Goal: Task Accomplishment & Management: Use online tool/utility

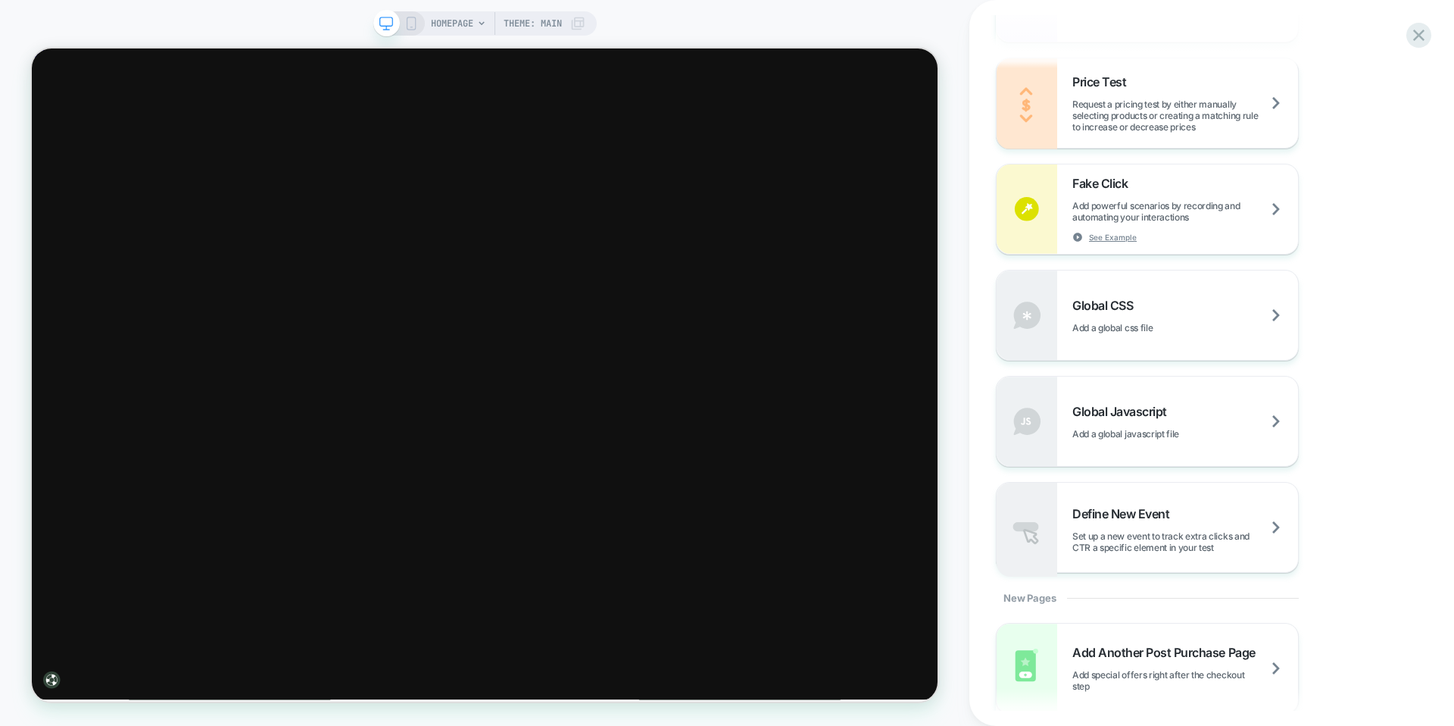
scroll to position [963, 0]
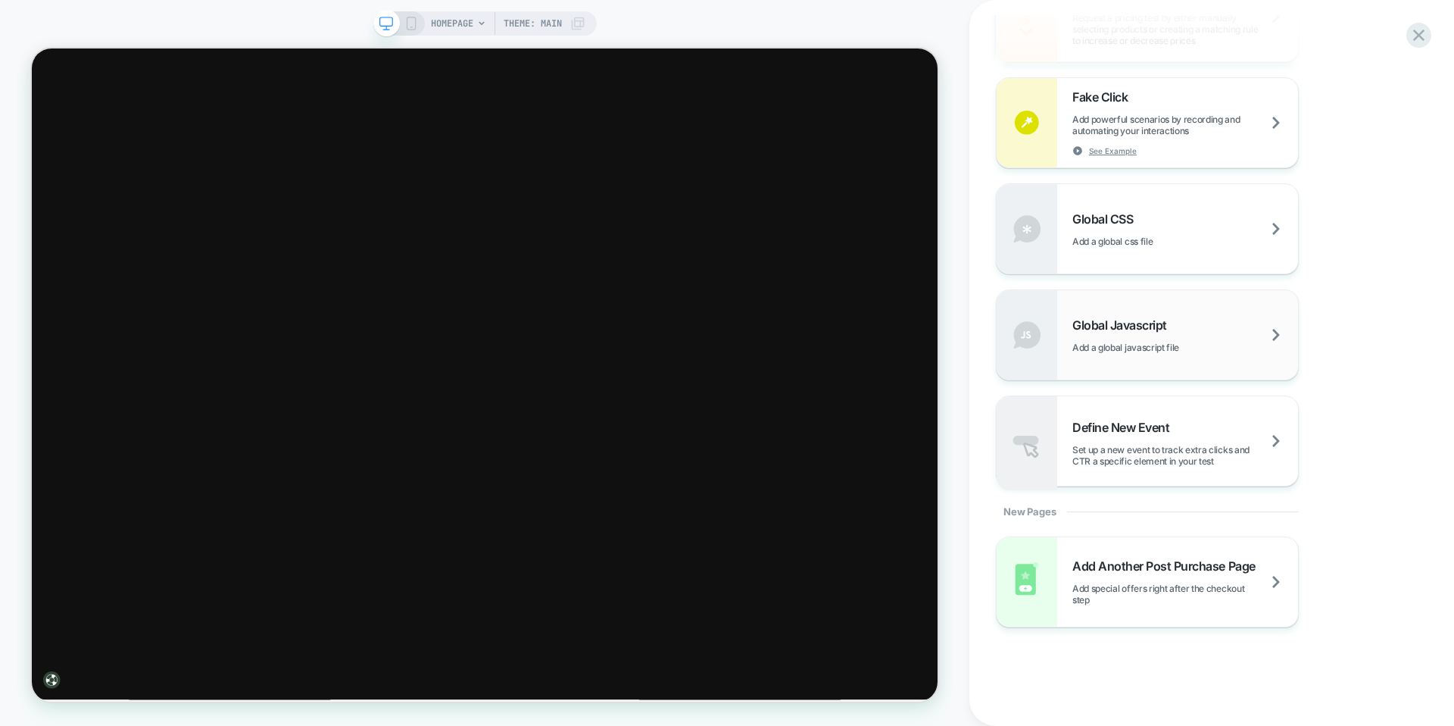
click at [1209, 328] on div "Global Javascript Add a global javascript file" at bounding box center [1185, 335] width 226 height 36
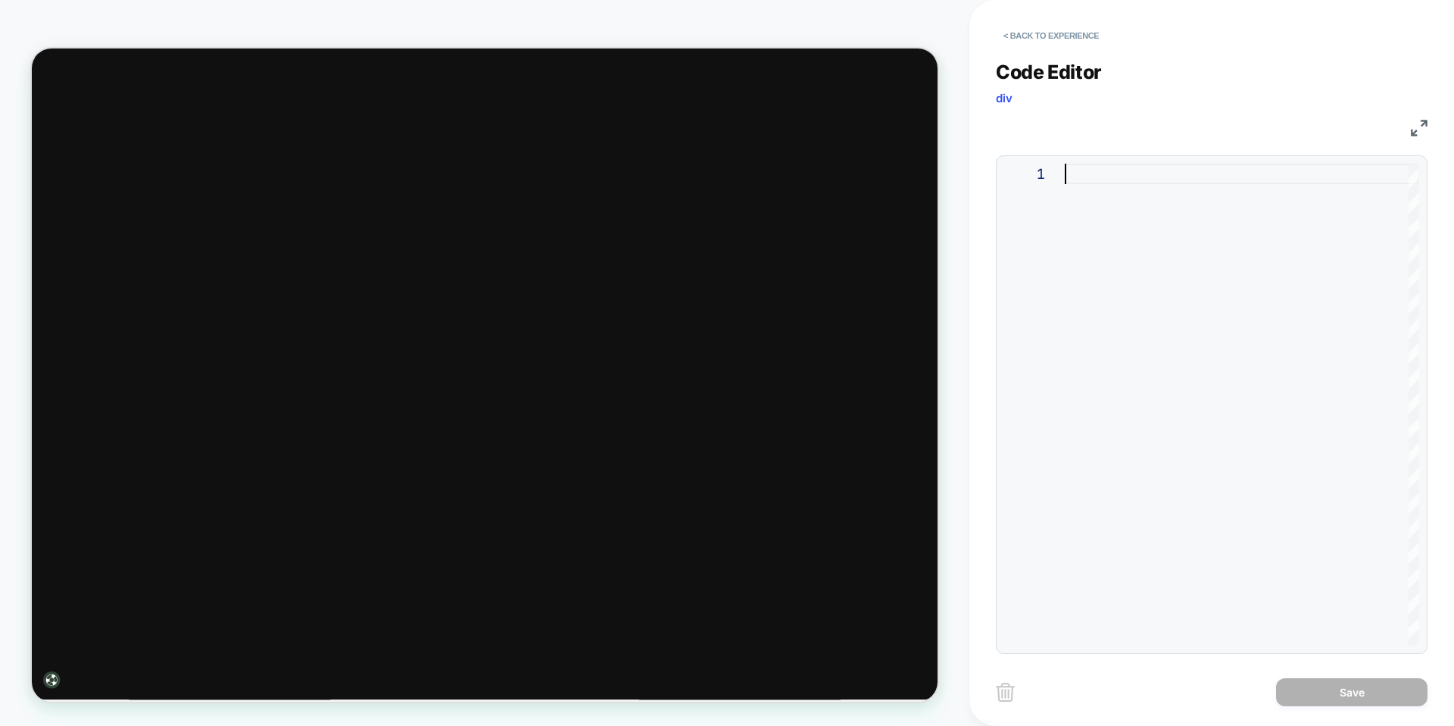
scroll to position [41, 41]
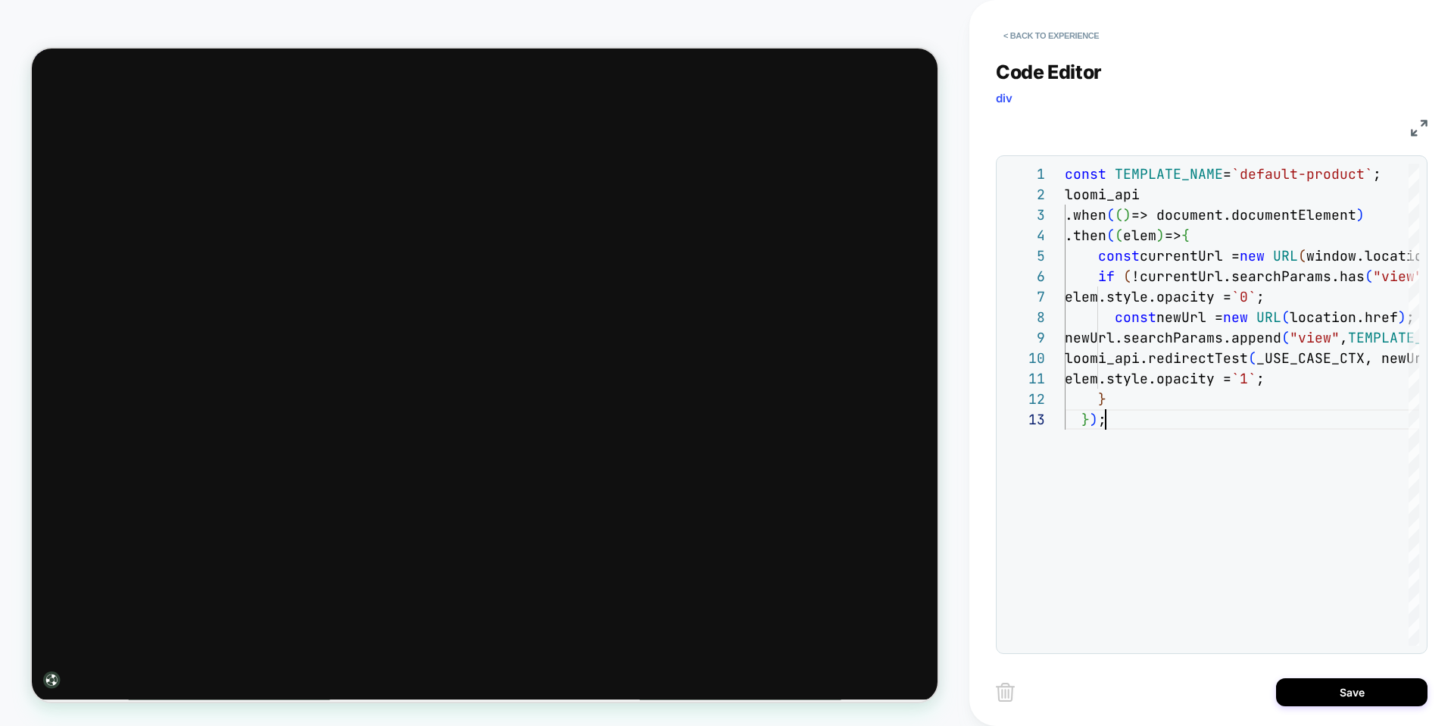
click at [1419, 125] on img at bounding box center [1419, 128] width 17 height 17
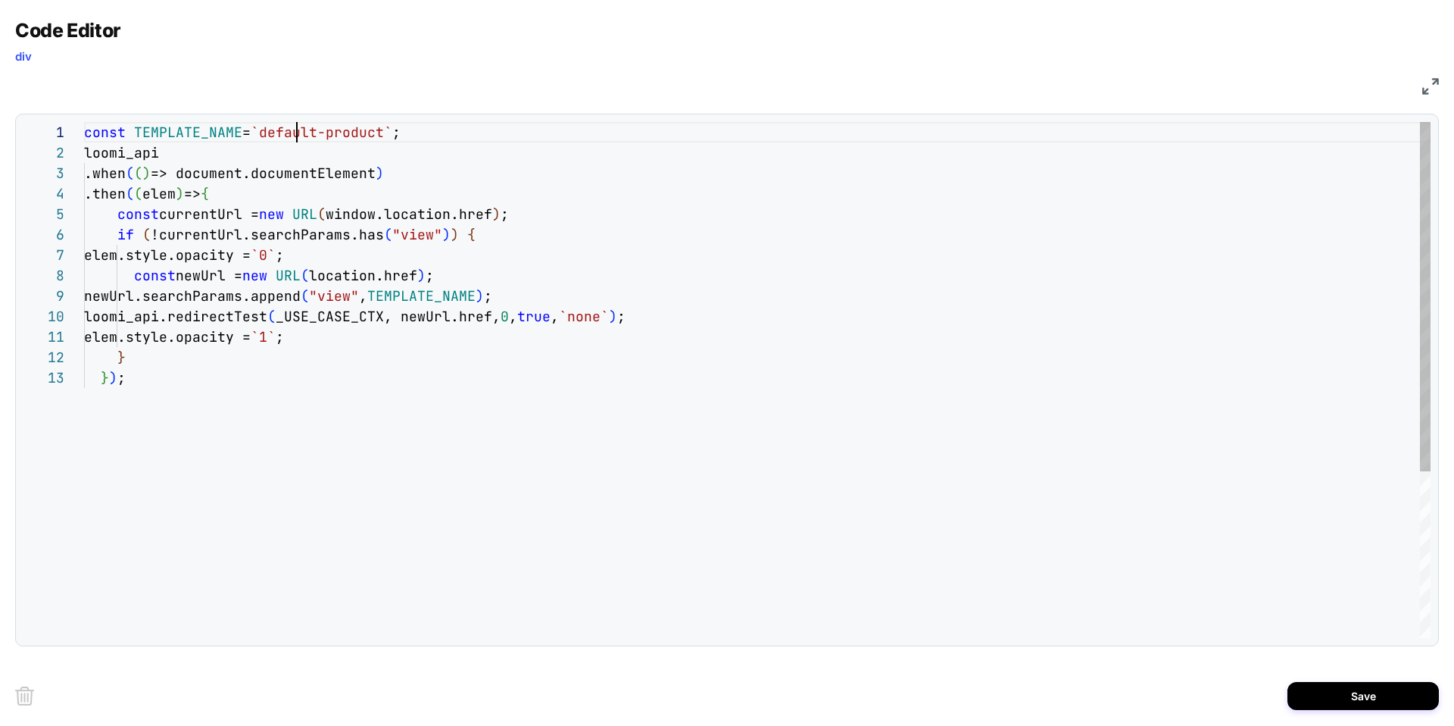
click at [298, 133] on div "const TEMPLATE_NAME = `default-product` ; loomi_api .when ( ( ) => document.doc…" at bounding box center [757, 502] width 1347 height 761
click at [371, 133] on div "const TEMPLATE_NAME = `default-product` ; loomi_api .when ( ( ) => document.doc…" at bounding box center [757, 502] width 1347 height 761
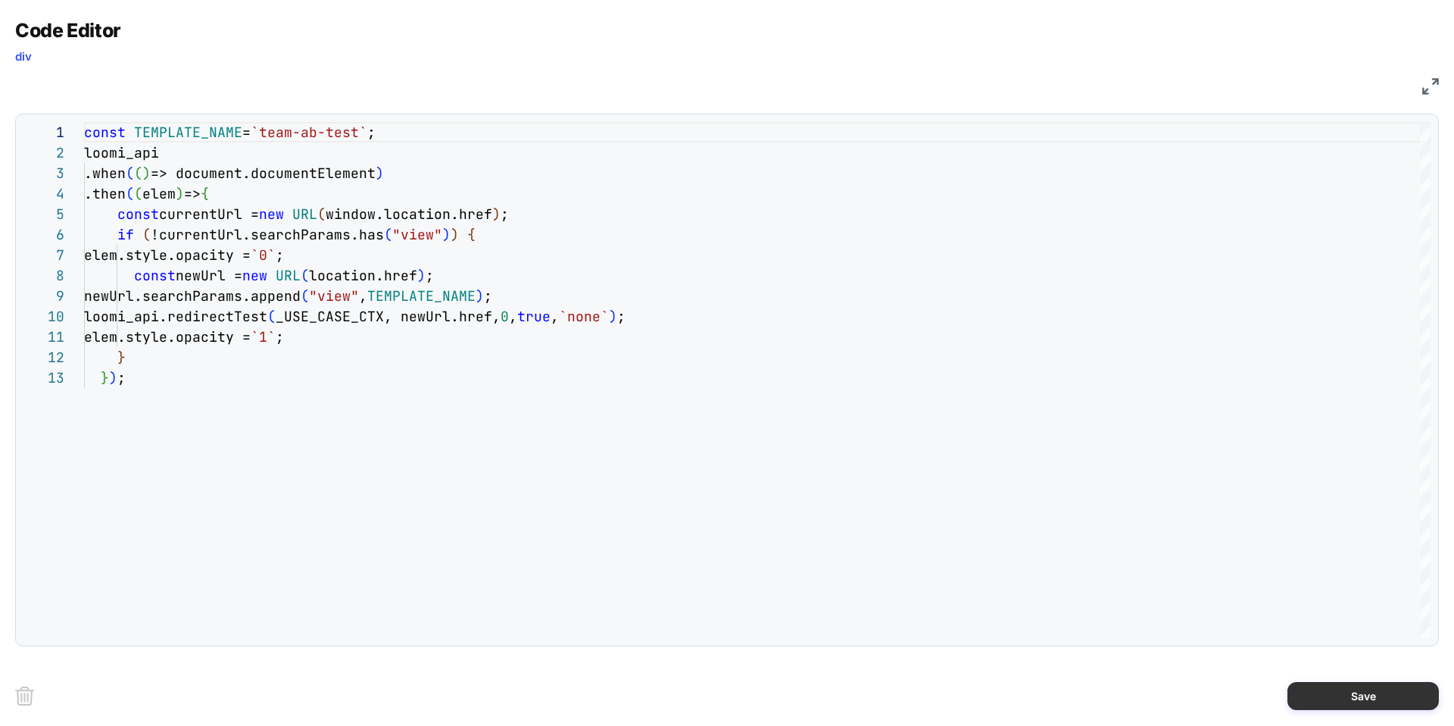
type textarea "**********"
click at [1339, 691] on button "Save" at bounding box center [1363, 696] width 151 height 28
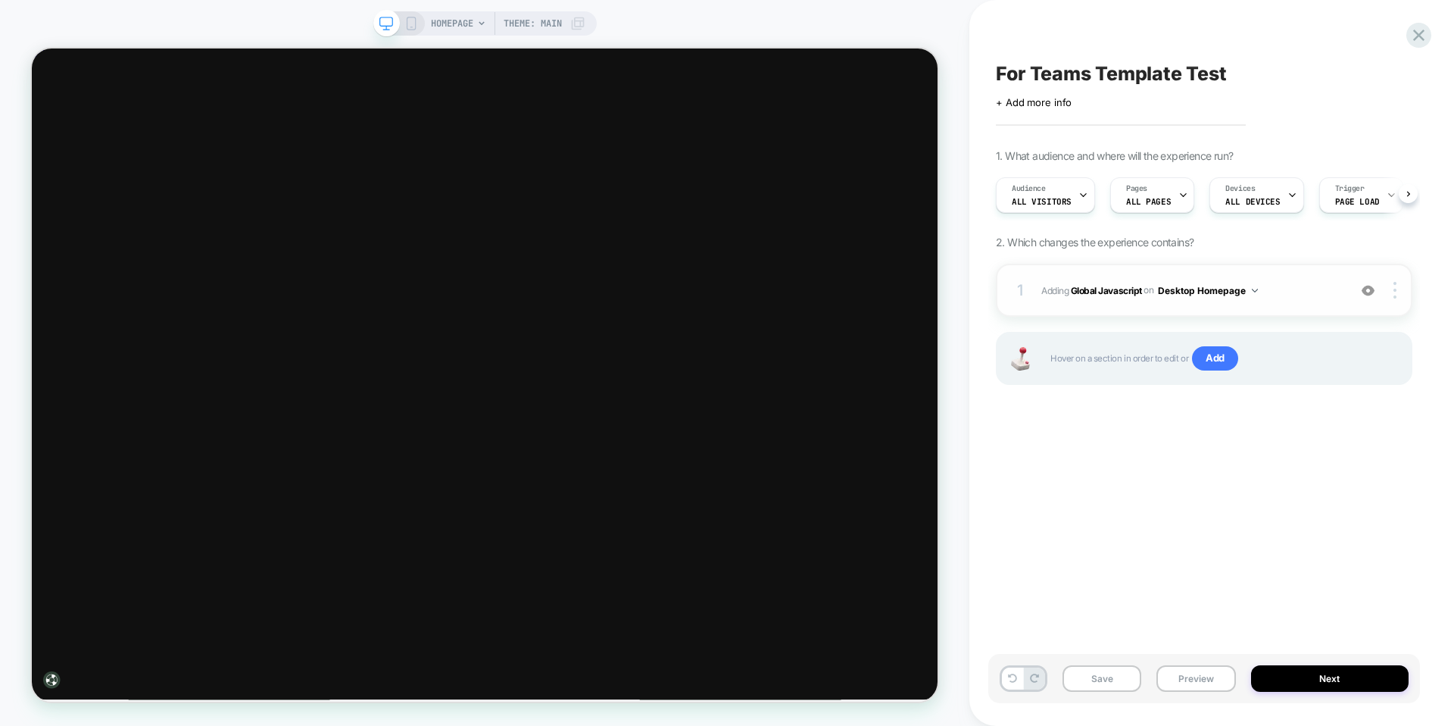
scroll to position [0, 1]
click at [1163, 196] on span "ALL PAGES" at bounding box center [1147, 201] width 45 height 11
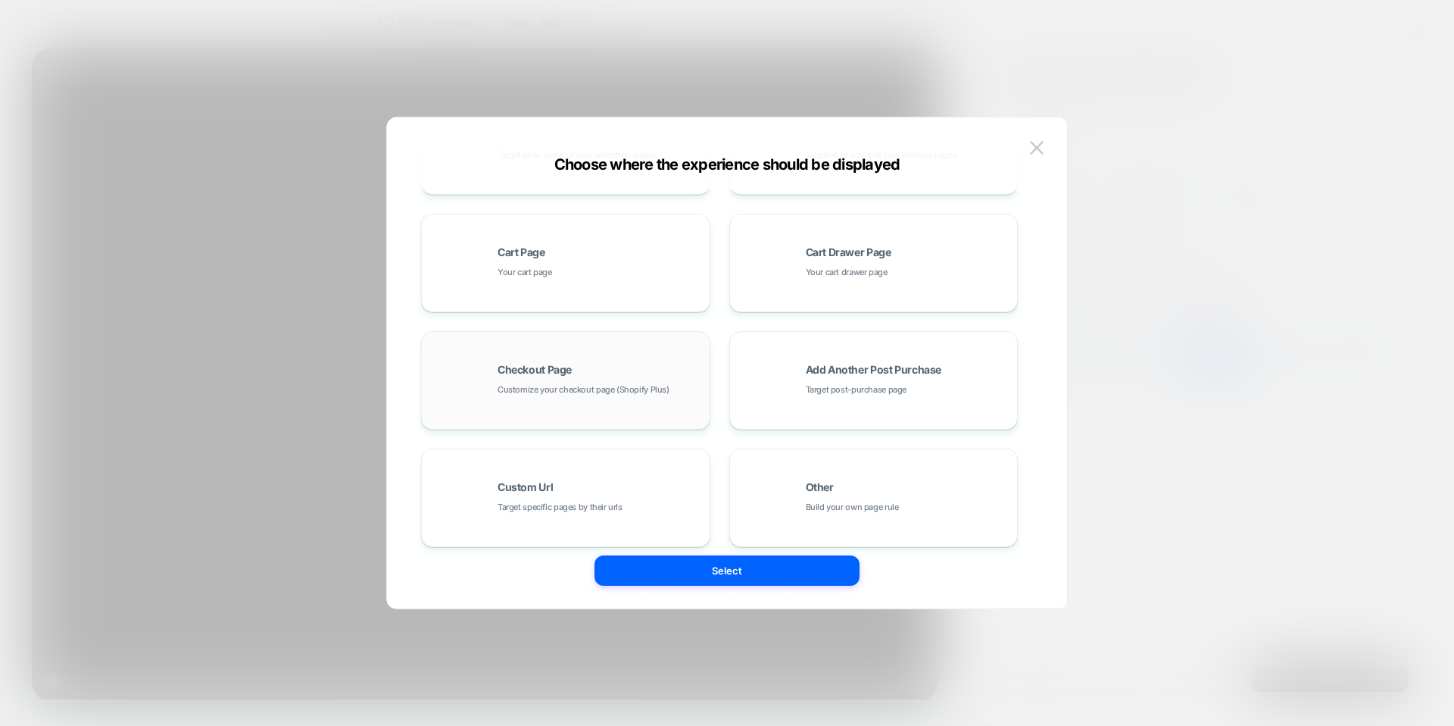
scroll to position [229, 0]
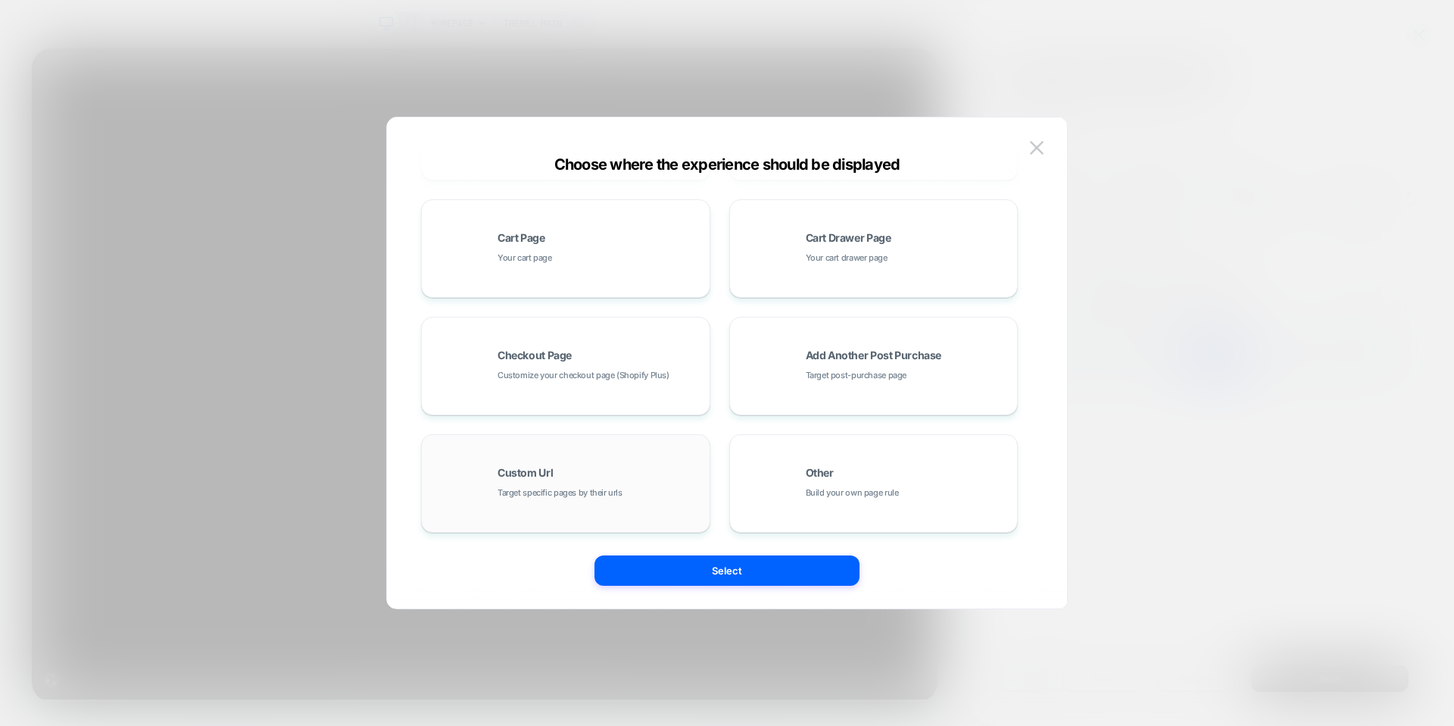
click at [595, 474] on div "Custom Url Target specific pages by their urls" at bounding box center [600, 483] width 204 height 33
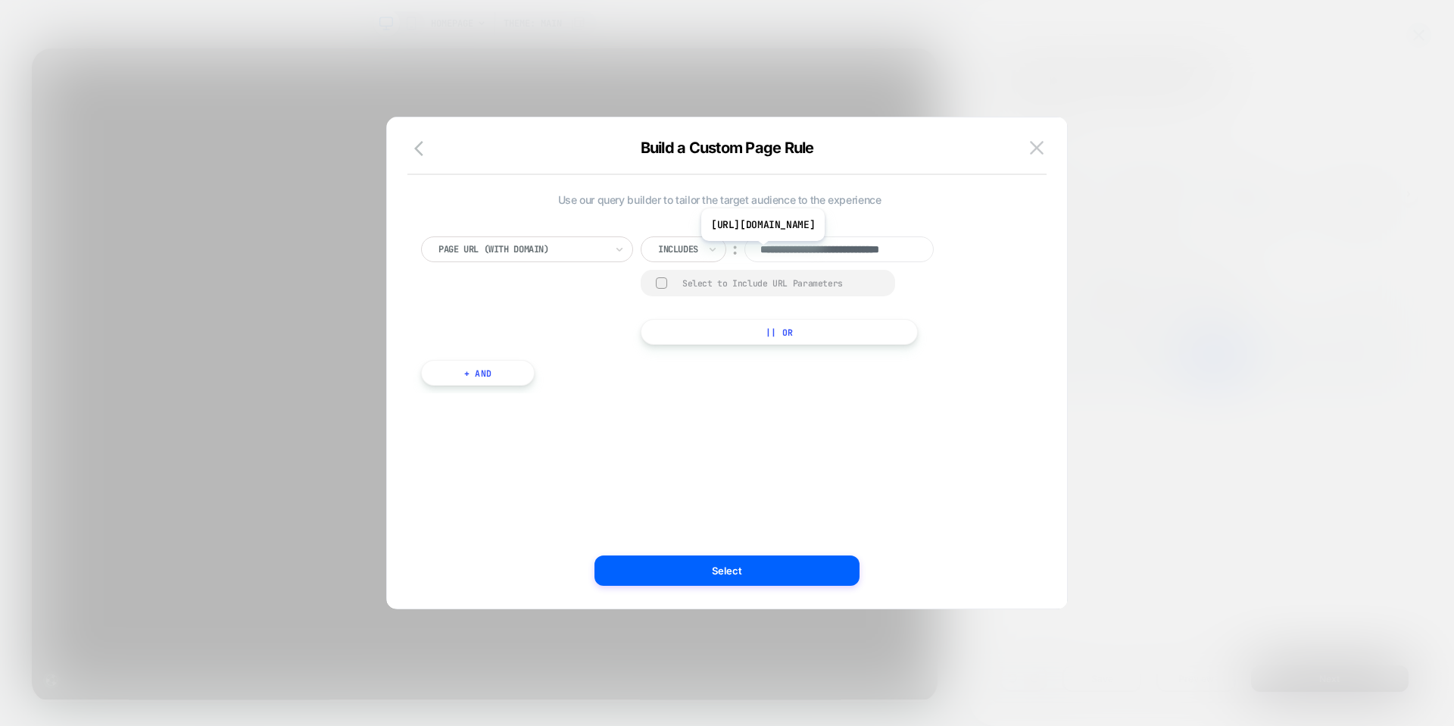
scroll to position [0, 0]
drag, startPoint x: 798, startPoint y: 252, endPoint x: 750, endPoint y: 254, distance: 48.5
click at [750, 254] on input "**********" at bounding box center [838, 249] width 189 height 26
click at [810, 248] on input "**********" at bounding box center [838, 249] width 189 height 26
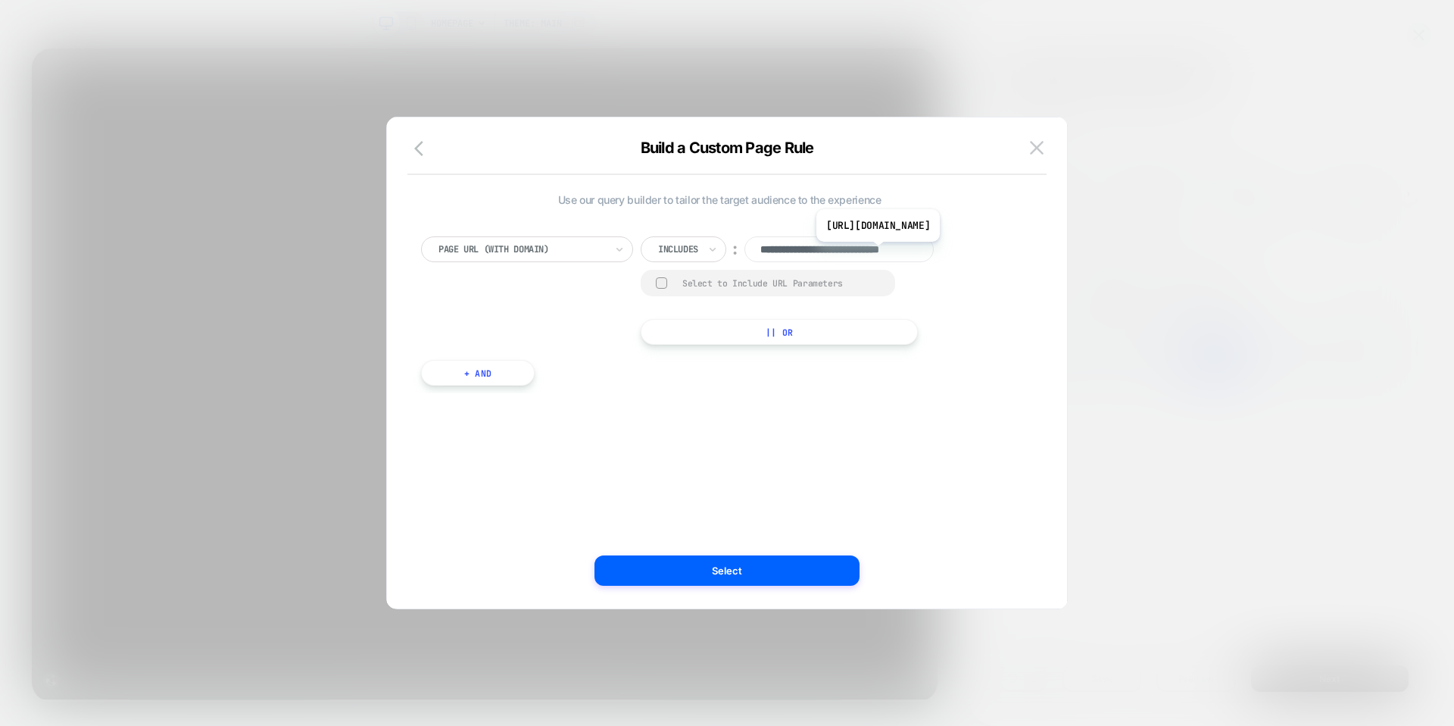
drag, startPoint x: 808, startPoint y: 251, endPoint x: 913, endPoint y: 253, distance: 105.3
click at [913, 253] on input "**********" at bounding box center [838, 249] width 189 height 26
click at [928, 247] on input "**********" at bounding box center [838, 249] width 189 height 26
click at [927, 248] on input "**********" at bounding box center [838, 249] width 189 height 26
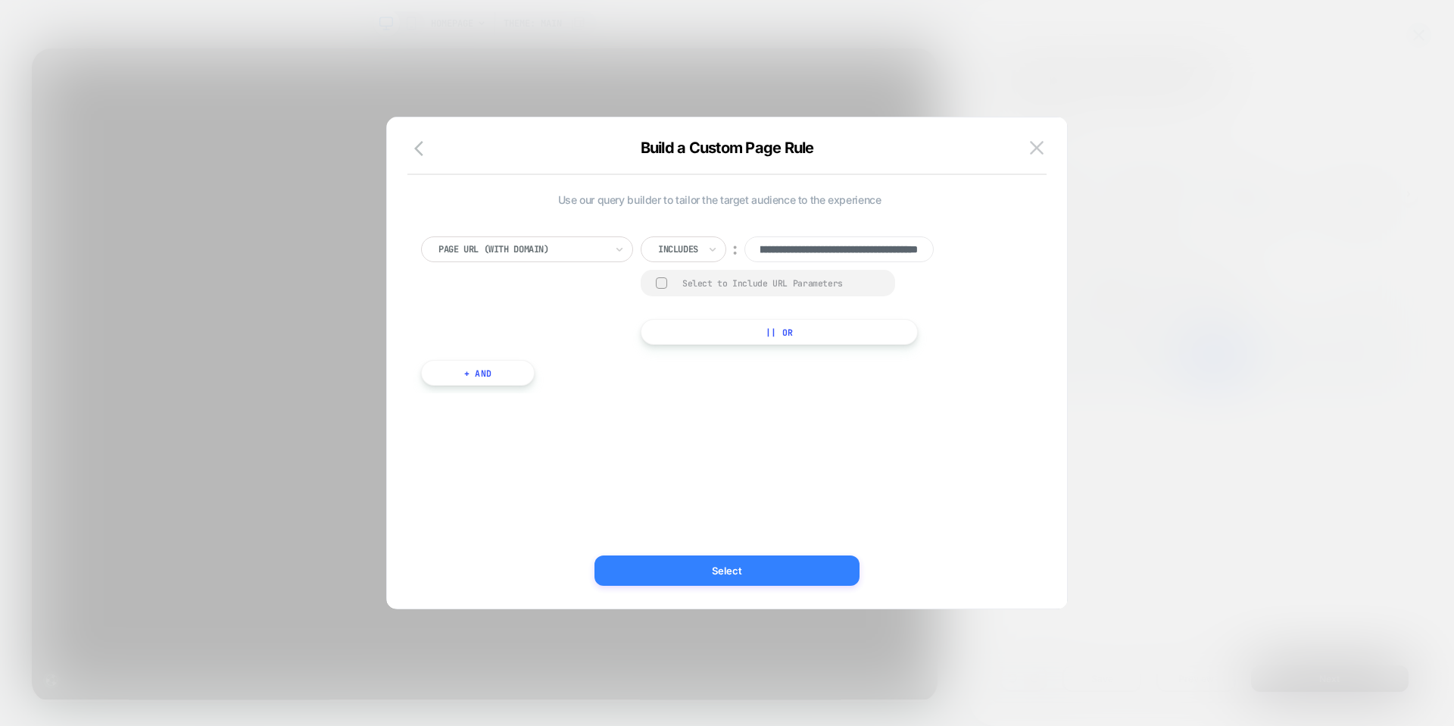
type input "**********"
click at [803, 579] on button "Select" at bounding box center [727, 570] width 265 height 30
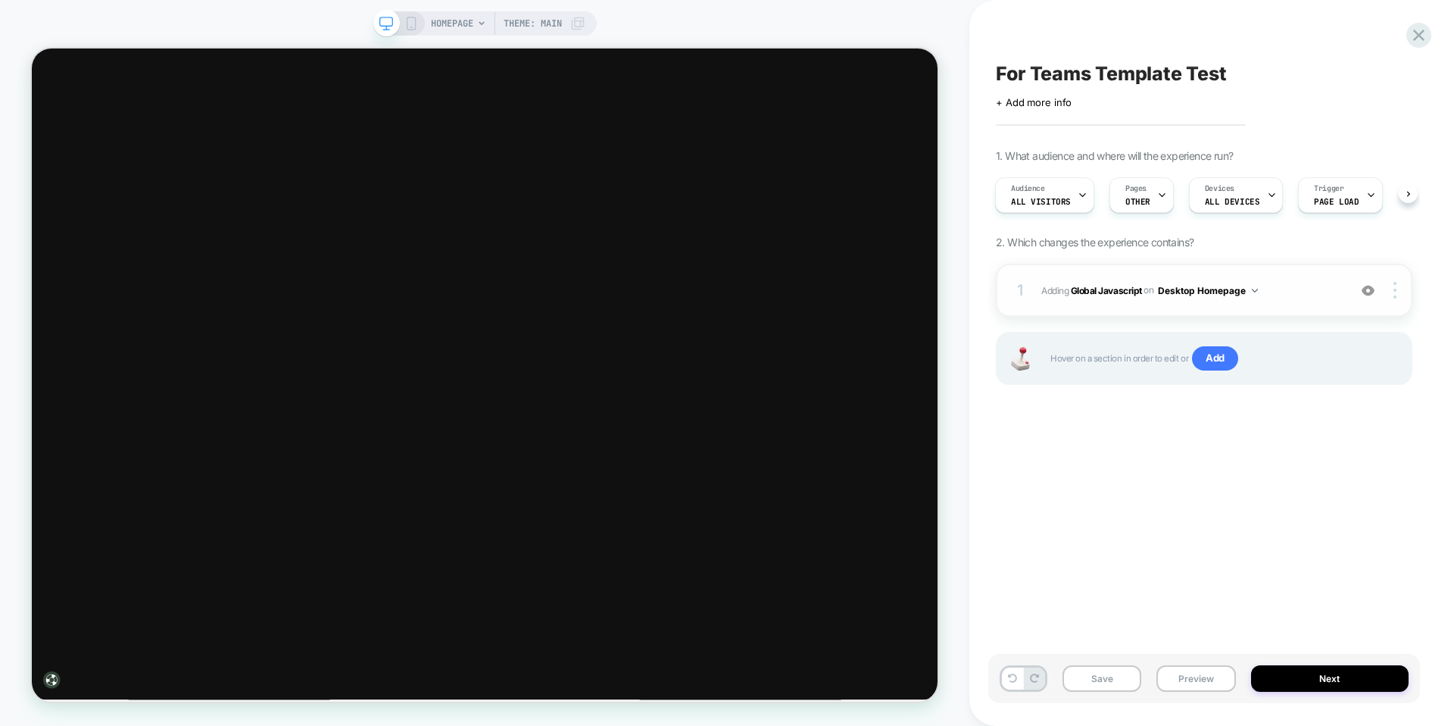
click at [1260, 290] on span "Adding Global Javascript on Desktop Homepage" at bounding box center [1190, 290] width 299 height 19
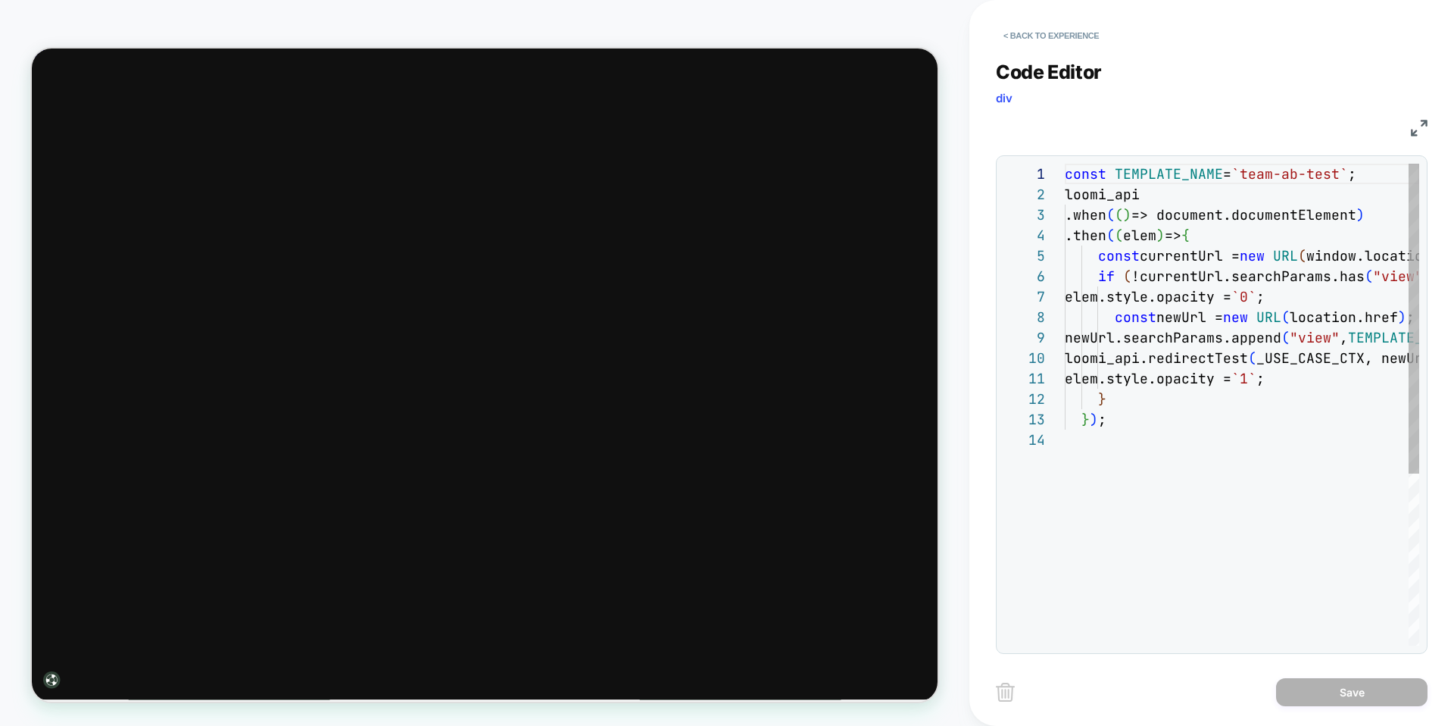
scroll to position [204, 0]
click at [1056, 35] on button "< Back to experience" at bounding box center [1051, 35] width 111 height 24
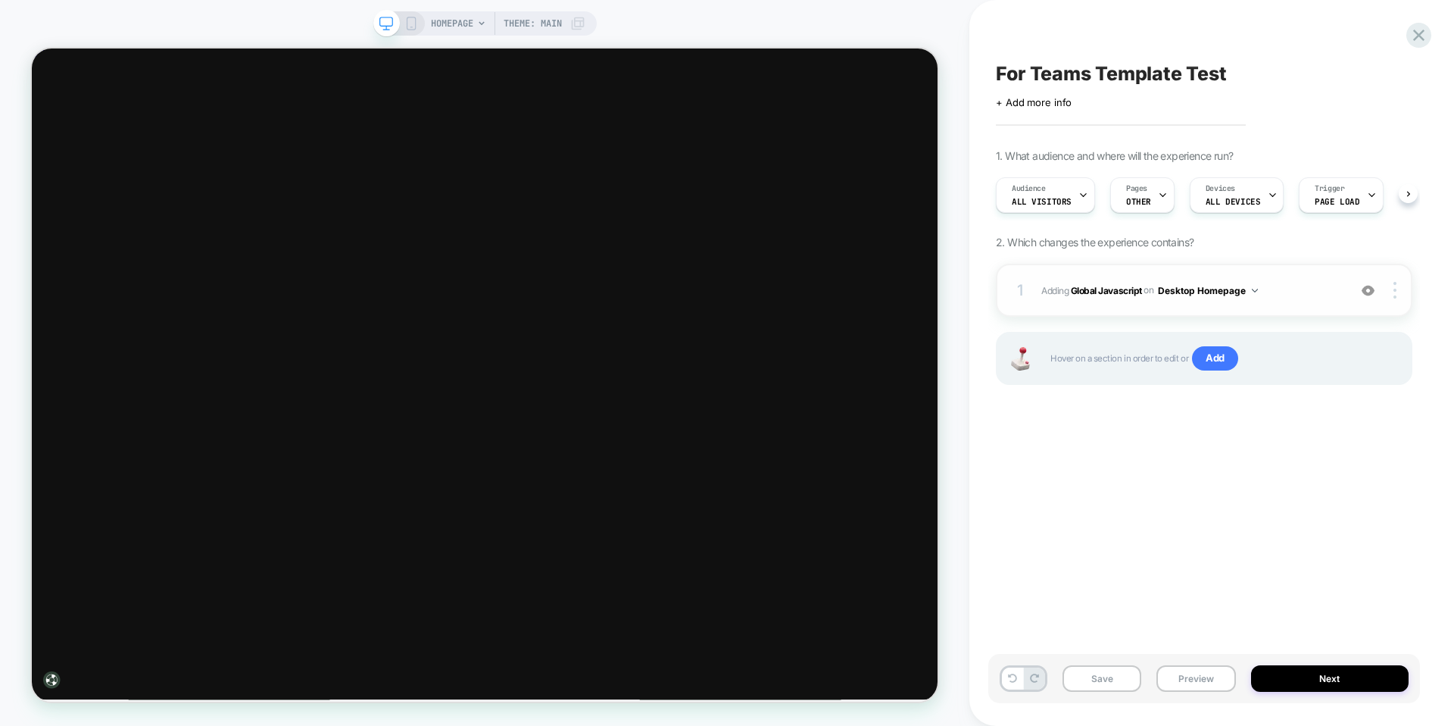
scroll to position [0, 1]
click at [1258, 289] on img at bounding box center [1255, 291] width 6 height 4
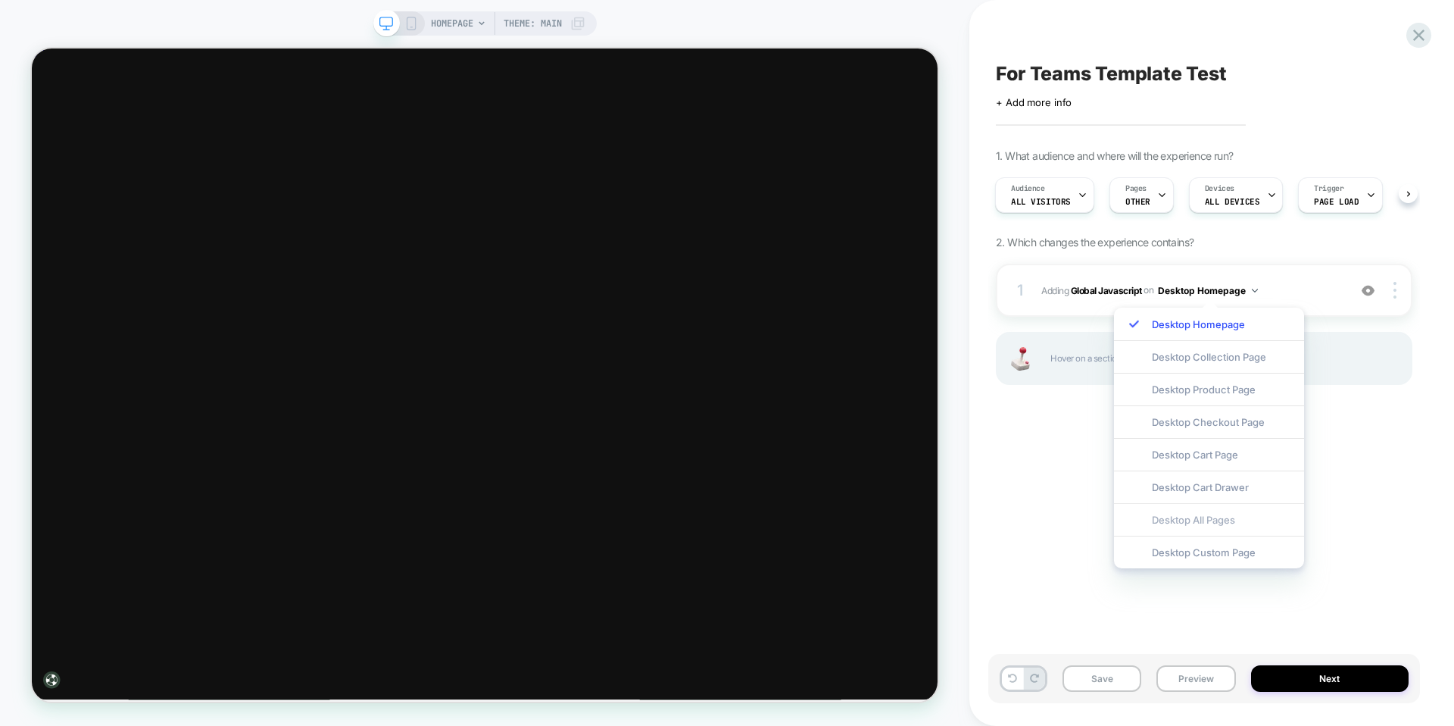
click at [1229, 525] on div "Desktop All Pages" at bounding box center [1209, 519] width 190 height 33
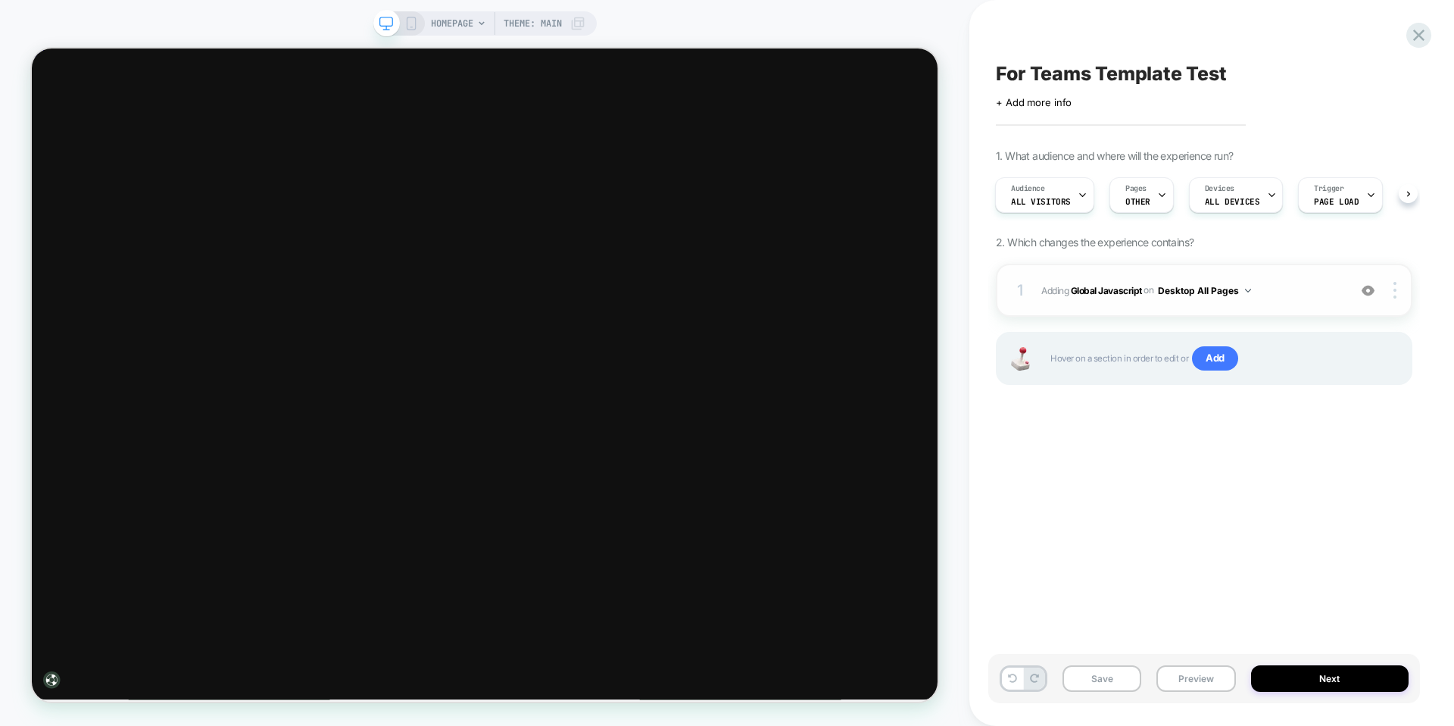
click at [1394, 280] on div "1 Adding Global Javascript on Desktop All Pages Add Before Add After Copy to Mo…" at bounding box center [1204, 290] width 417 height 53
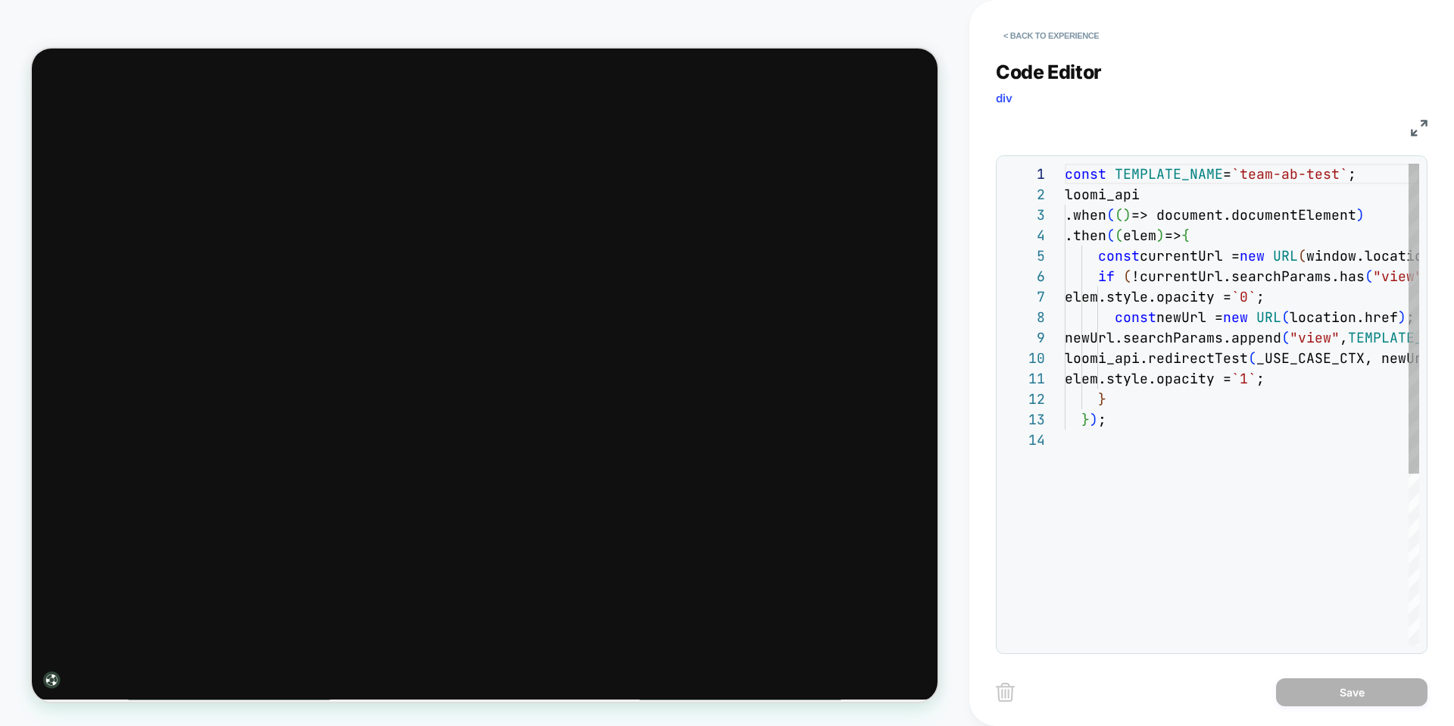
scroll to position [204, 0]
click at [1029, 30] on button "< Back to experience" at bounding box center [1051, 35] width 111 height 24
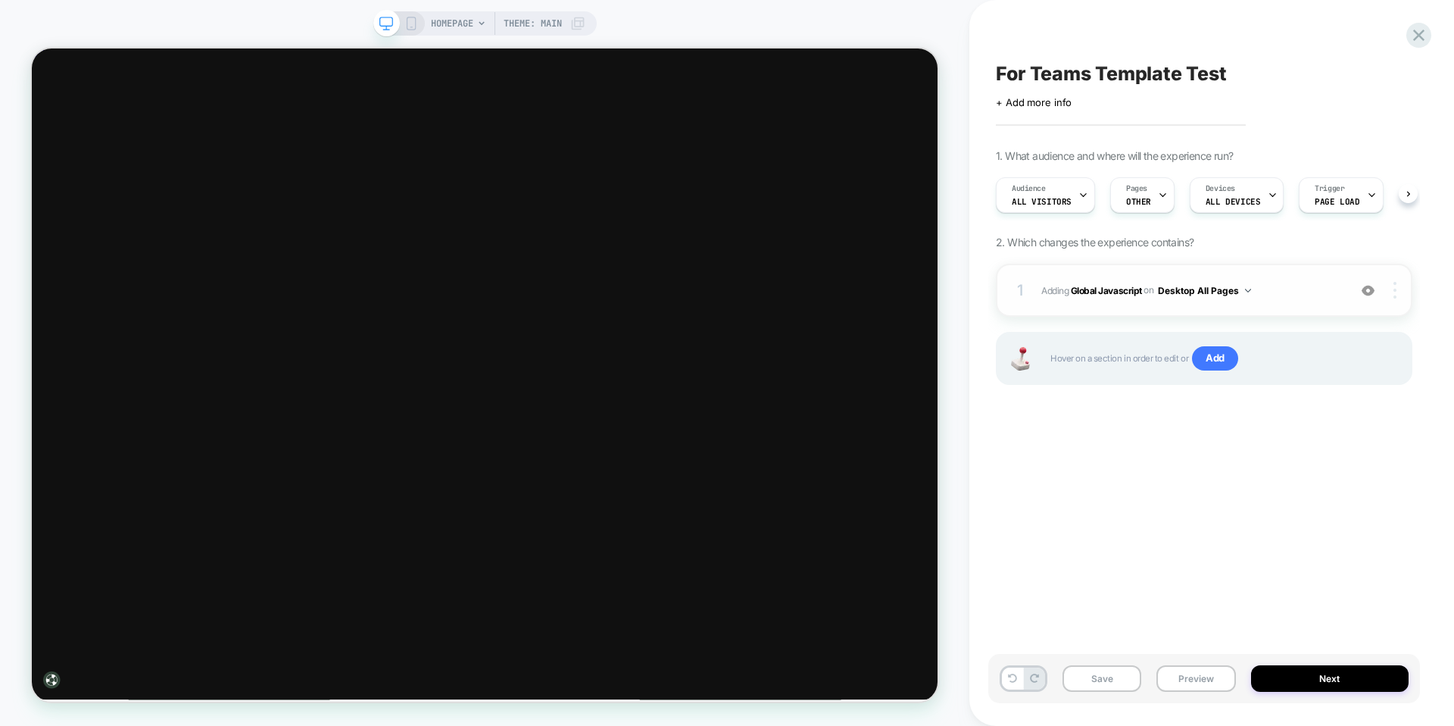
scroll to position [0, 1]
click at [1395, 296] on img at bounding box center [1395, 290] width 3 height 17
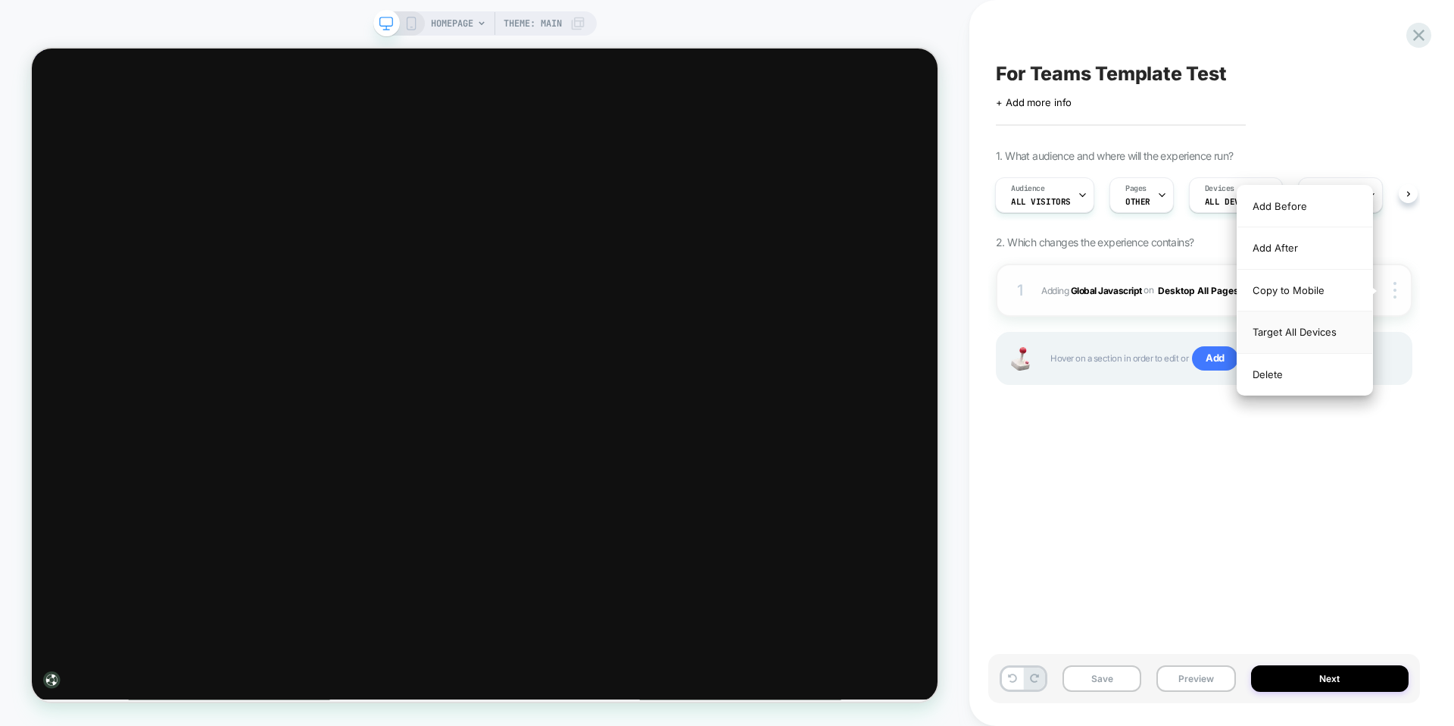
click at [1341, 327] on div "Target All Devices" at bounding box center [1305, 332] width 135 height 42
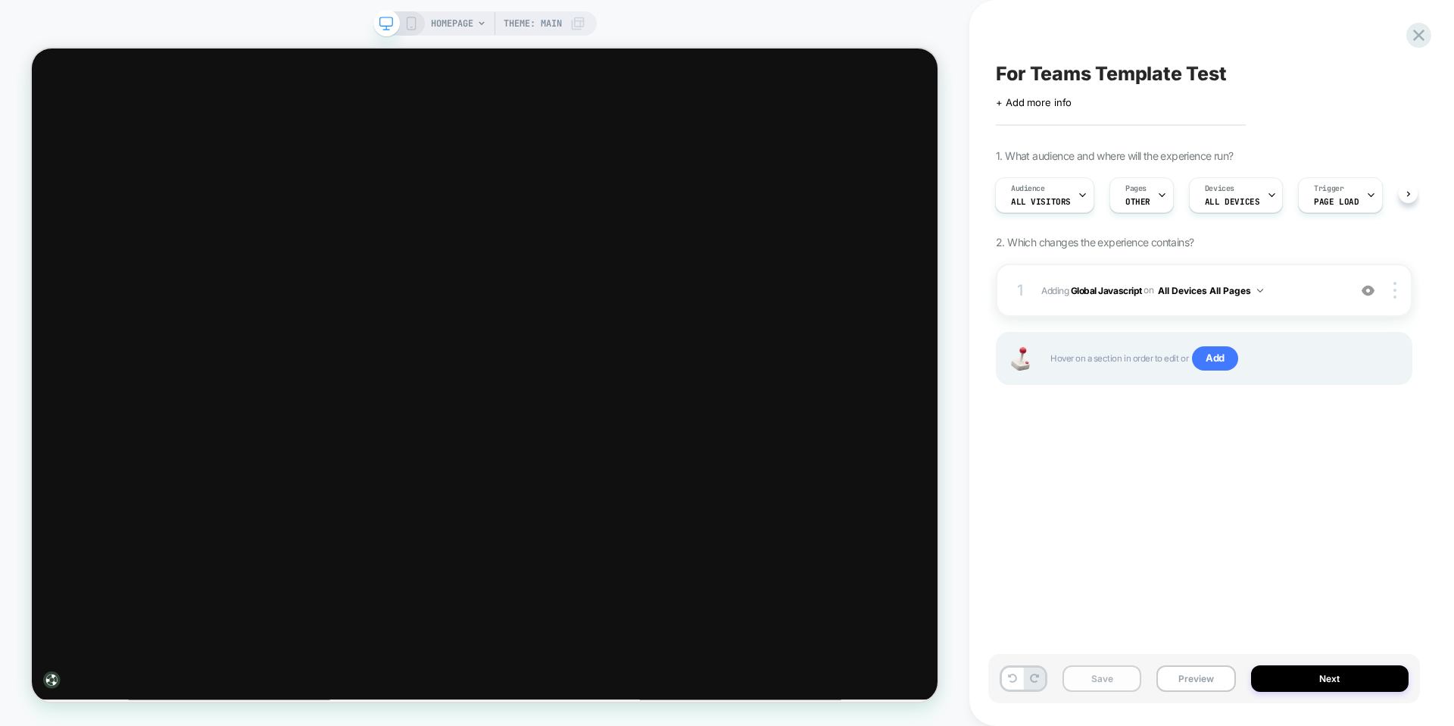
click at [1105, 685] on button "Save" at bounding box center [1102, 678] width 79 height 27
click at [1261, 289] on img at bounding box center [1260, 291] width 6 height 4
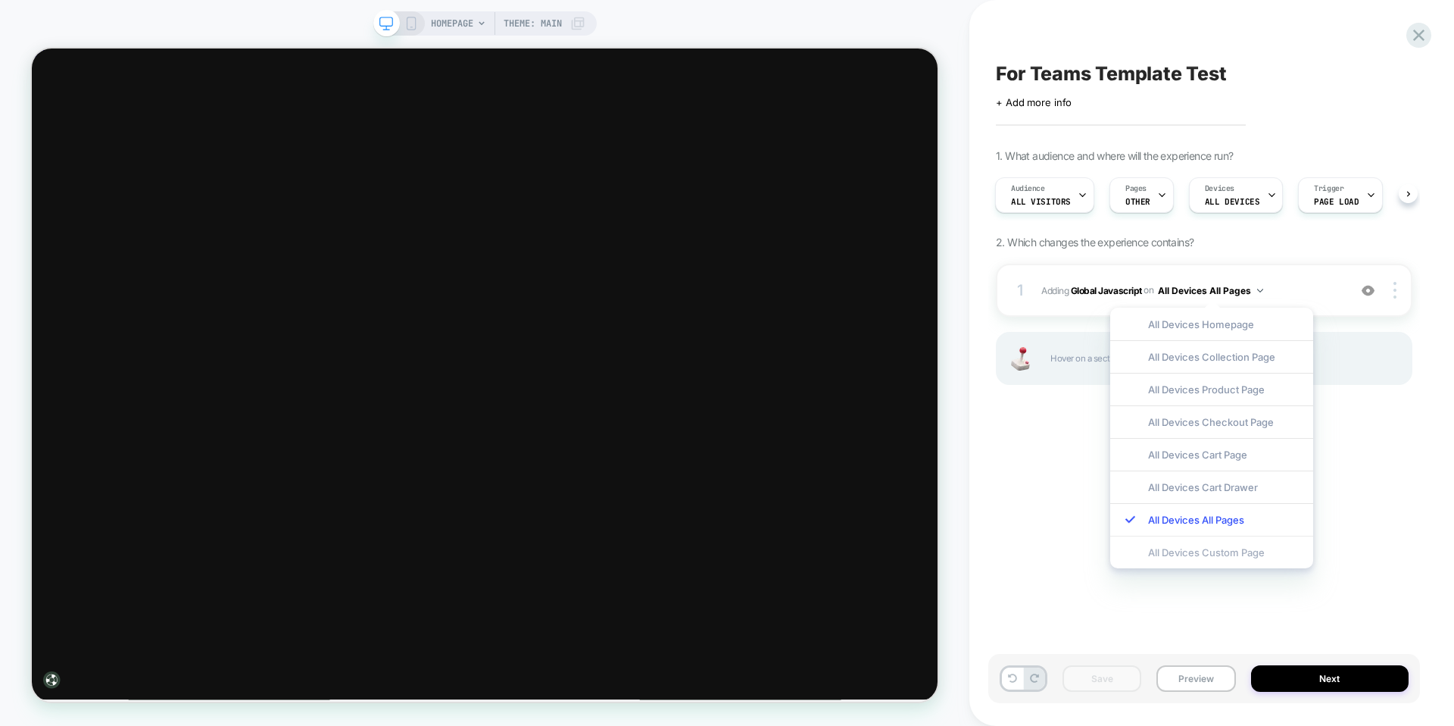
click at [1213, 555] on div "All Devices Custom Page" at bounding box center [1211, 551] width 203 height 33
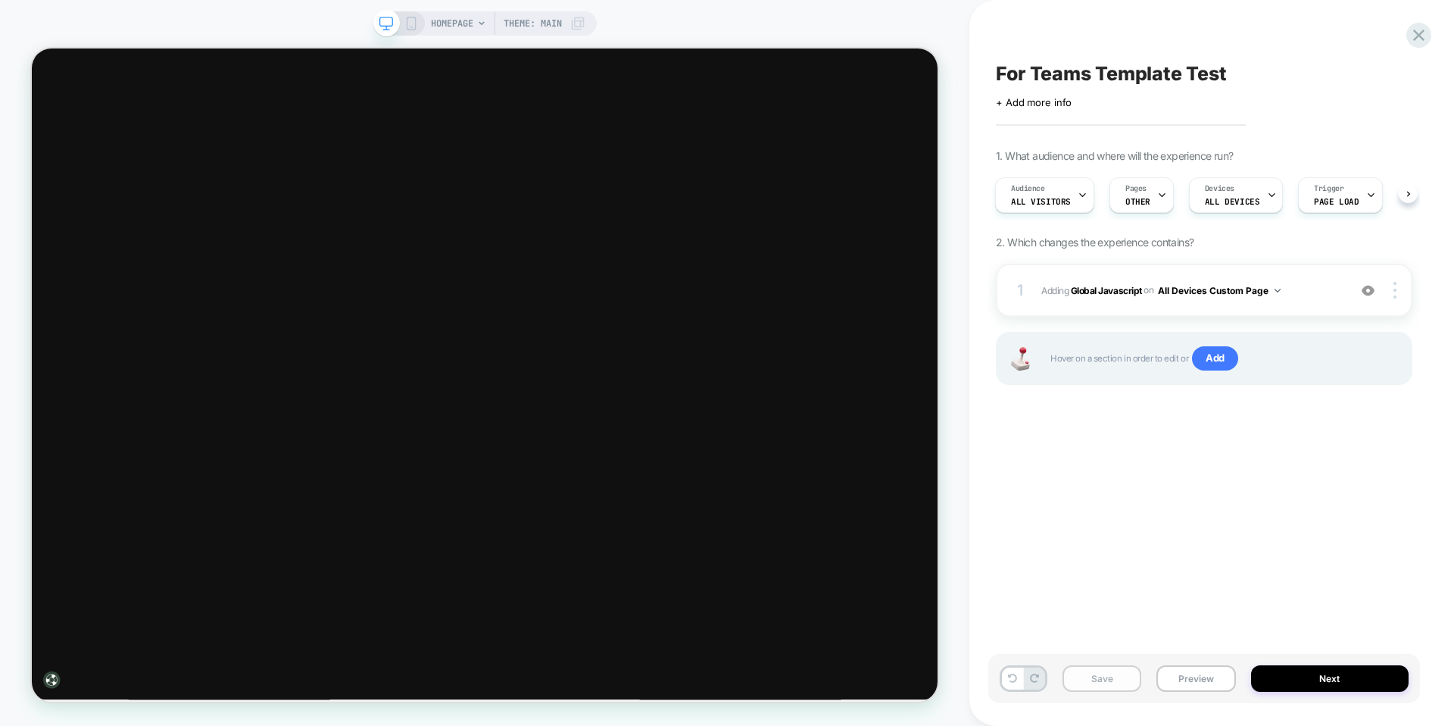
click at [1117, 677] on button "Save" at bounding box center [1102, 678] width 79 height 27
click at [1190, 675] on button "Preview" at bounding box center [1196, 678] width 79 height 27
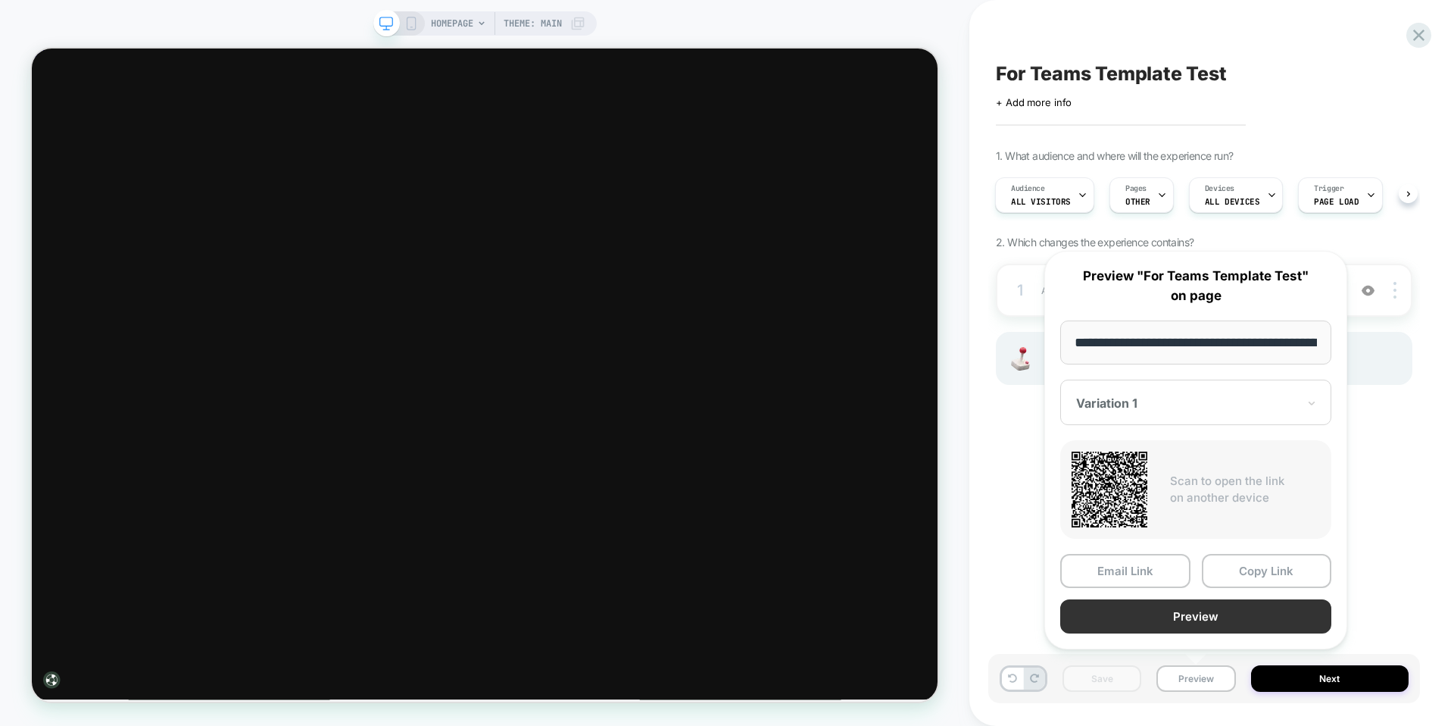
scroll to position [0, 83]
click at [1210, 626] on button "Preview" at bounding box center [1195, 617] width 271 height 34
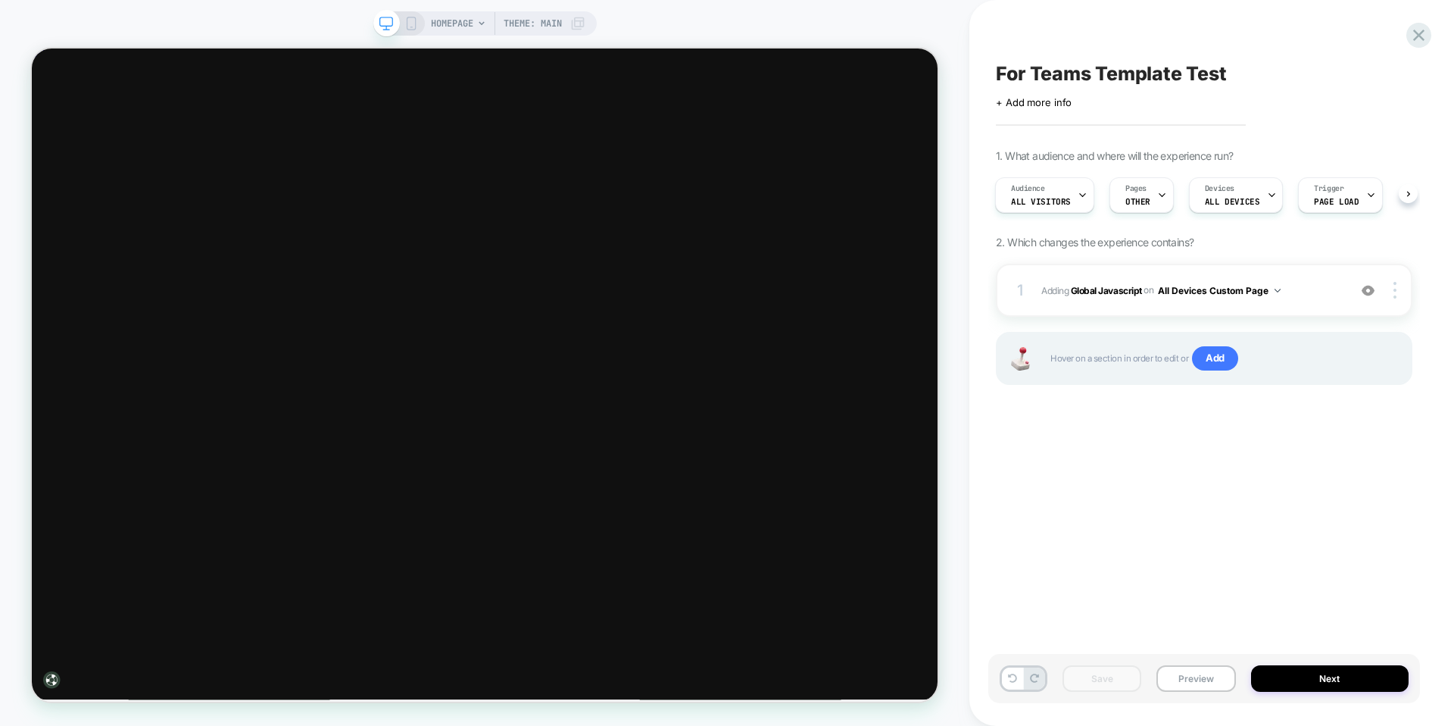
click at [454, 27] on span "HOMEPAGE" at bounding box center [452, 23] width 42 height 24
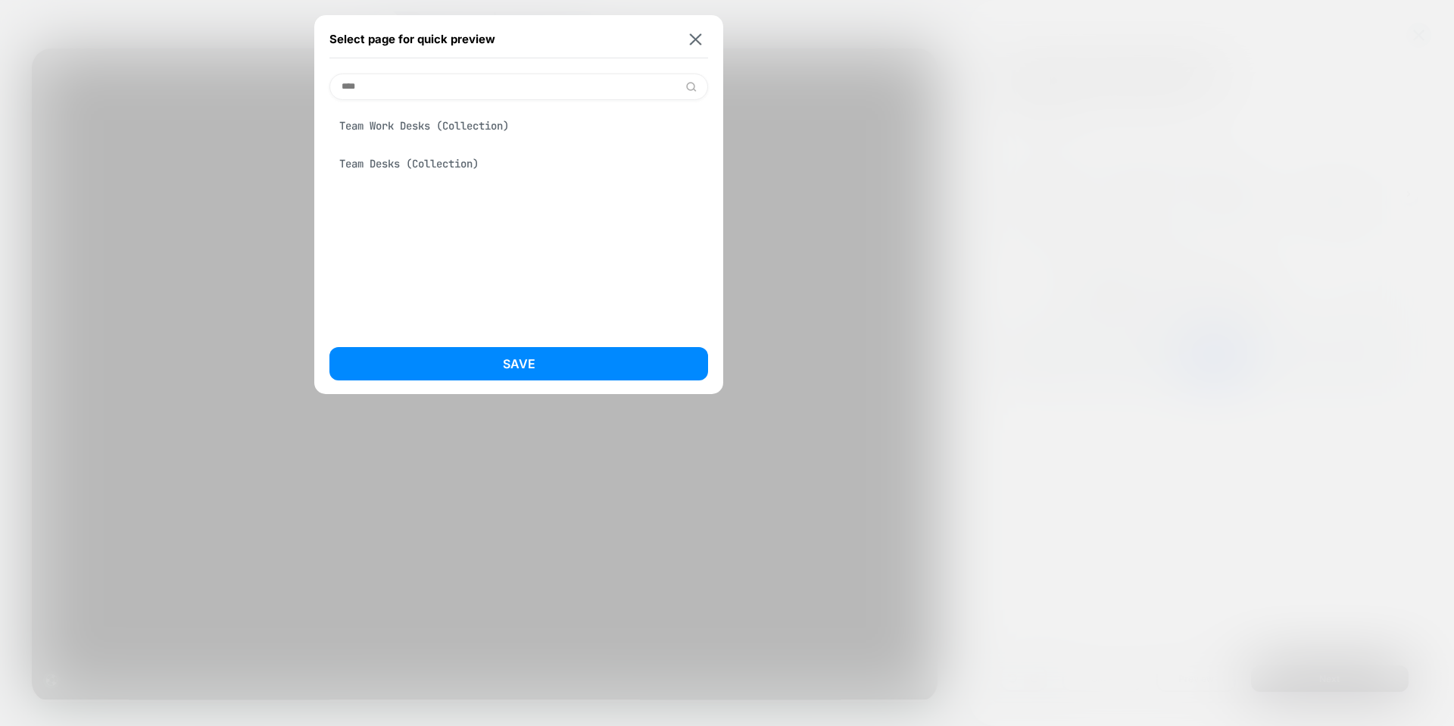
type input "****"
click at [691, 28] on div "Select page for quick preview" at bounding box center [518, 39] width 379 height 38
click at [691, 37] on img at bounding box center [696, 38] width 12 height 11
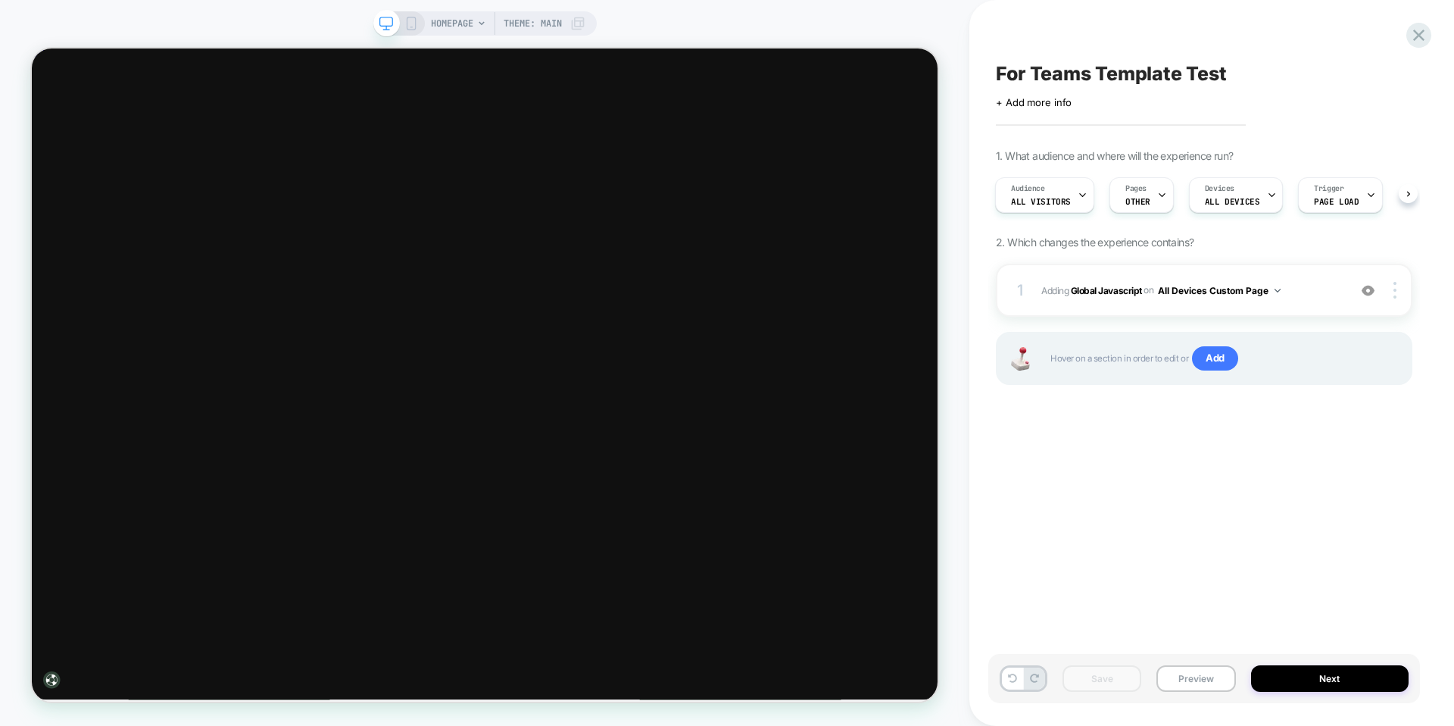
click at [465, 23] on span "HOMEPAGE" at bounding box center [452, 23] width 42 height 24
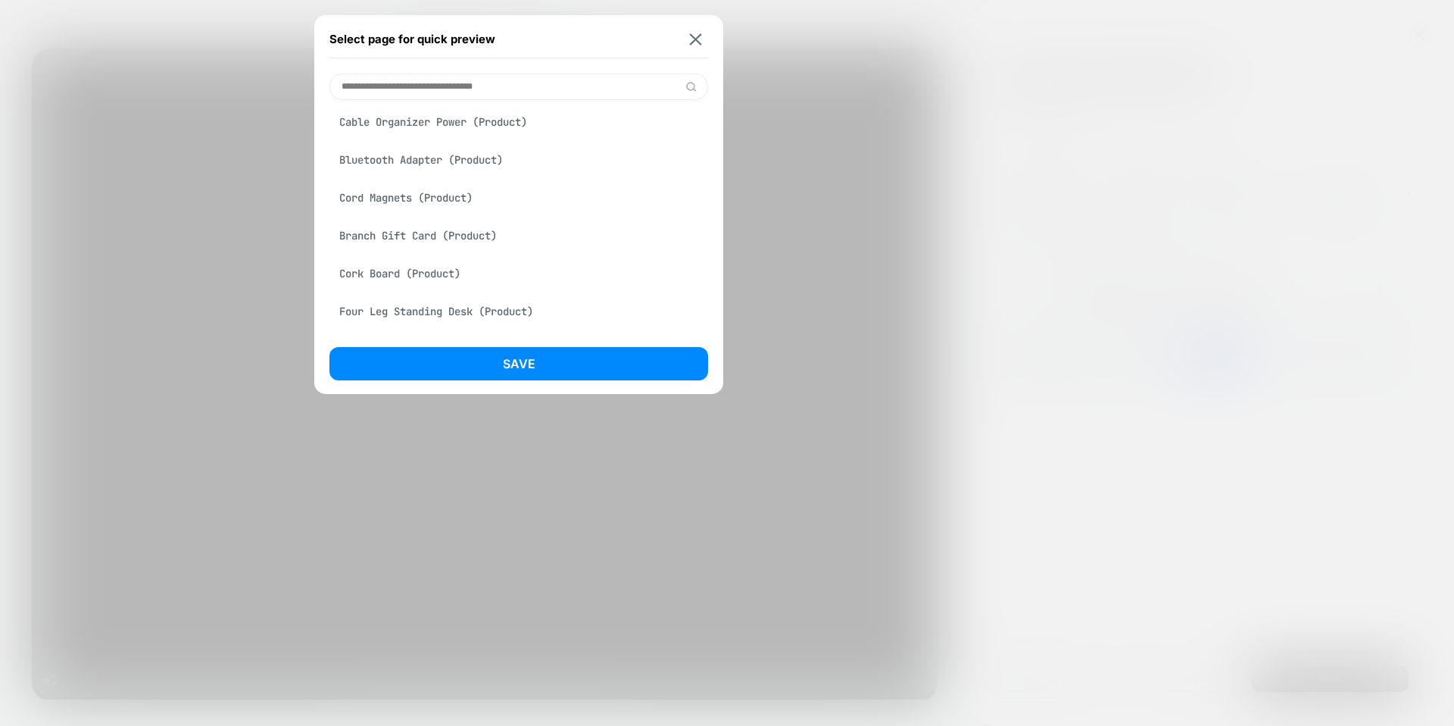
scroll to position [0, 0]
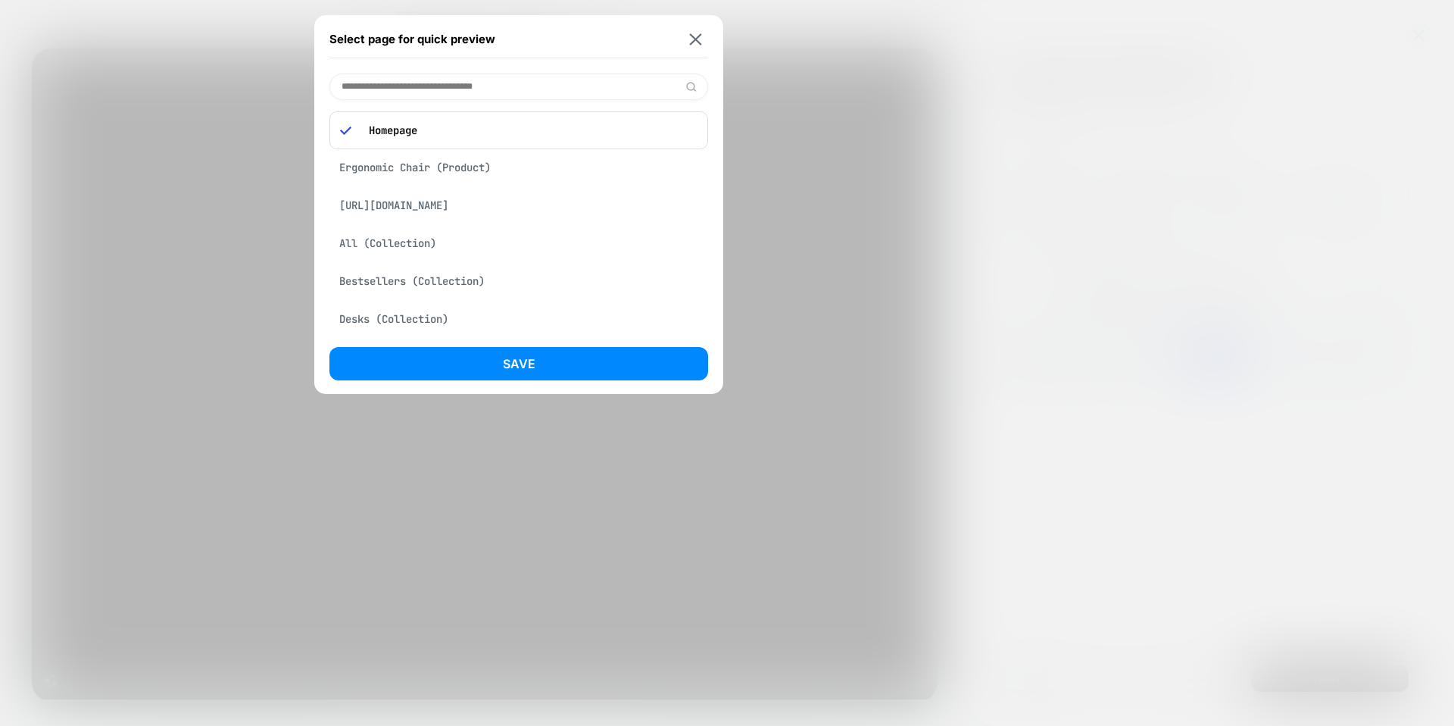
click at [523, 92] on input at bounding box center [518, 86] width 379 height 27
paste input "**********"
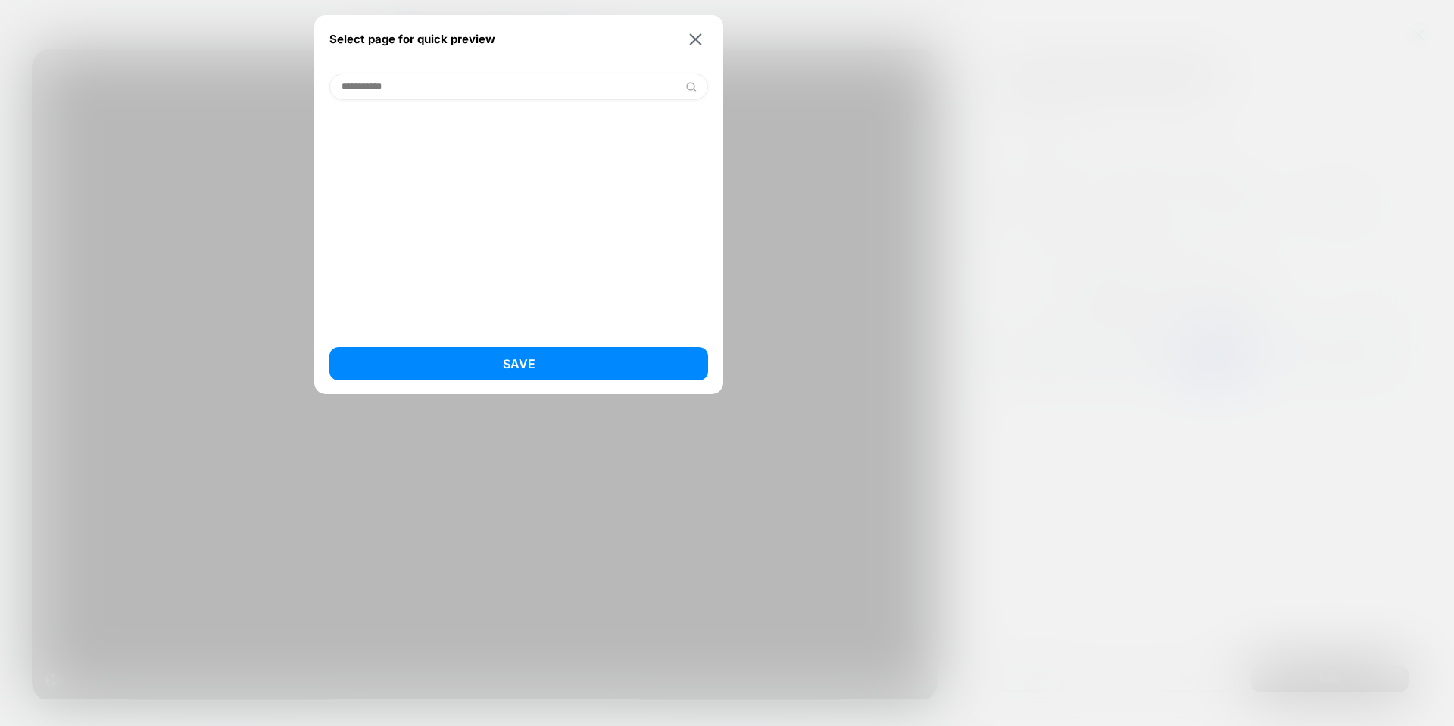
click at [657, 85] on input "**********" at bounding box center [518, 86] width 379 height 27
type input "*********"
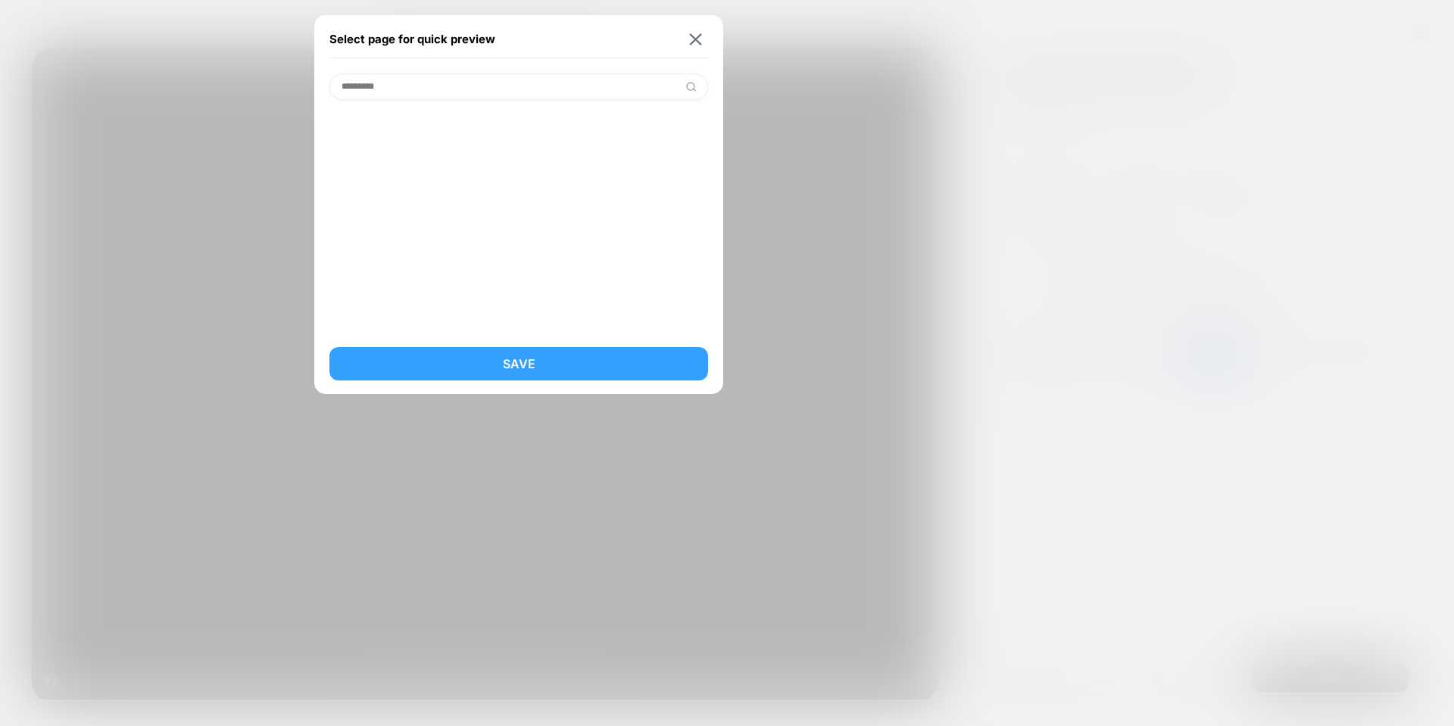
click at [540, 366] on button "Save" at bounding box center [518, 363] width 379 height 33
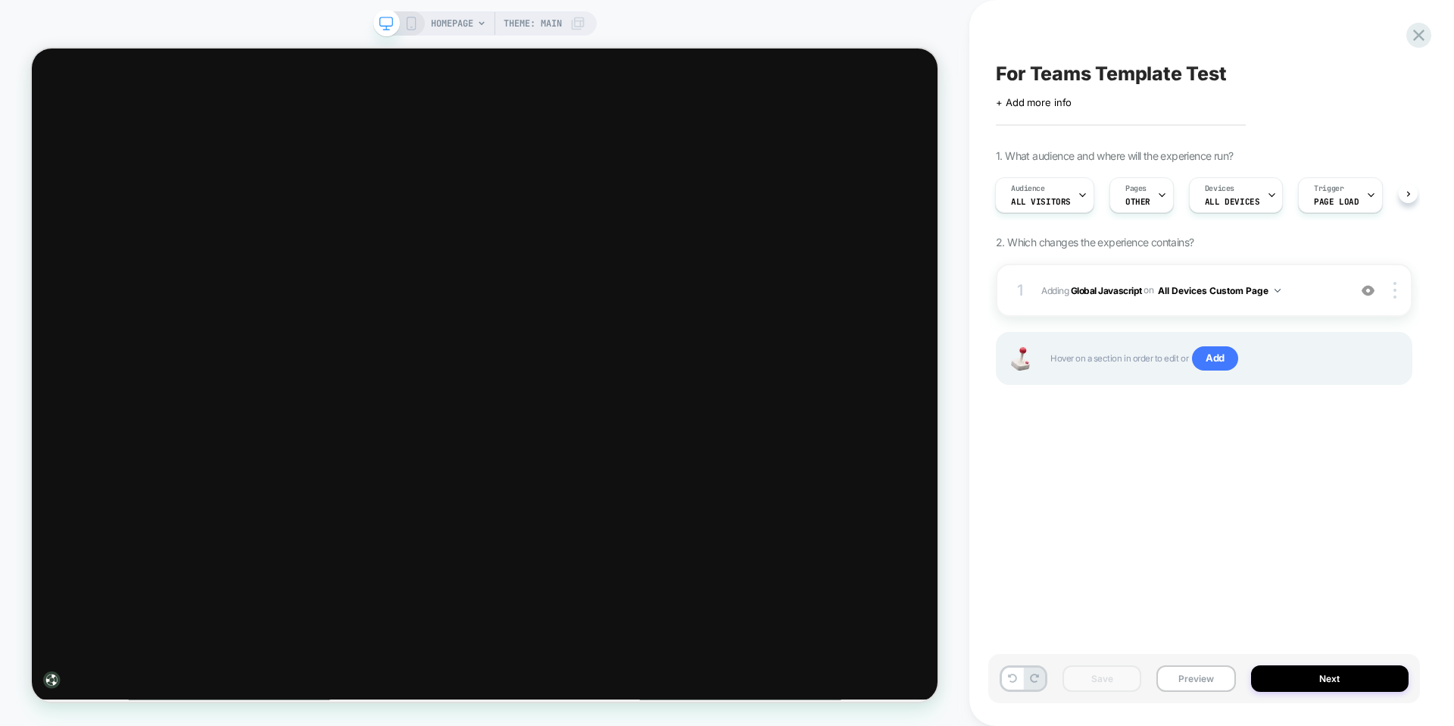
click at [475, 20] on div "HOMEPAGE Theme: MAIN" at bounding box center [508, 23] width 155 height 24
click at [479, 20] on icon at bounding box center [481, 23] width 9 height 9
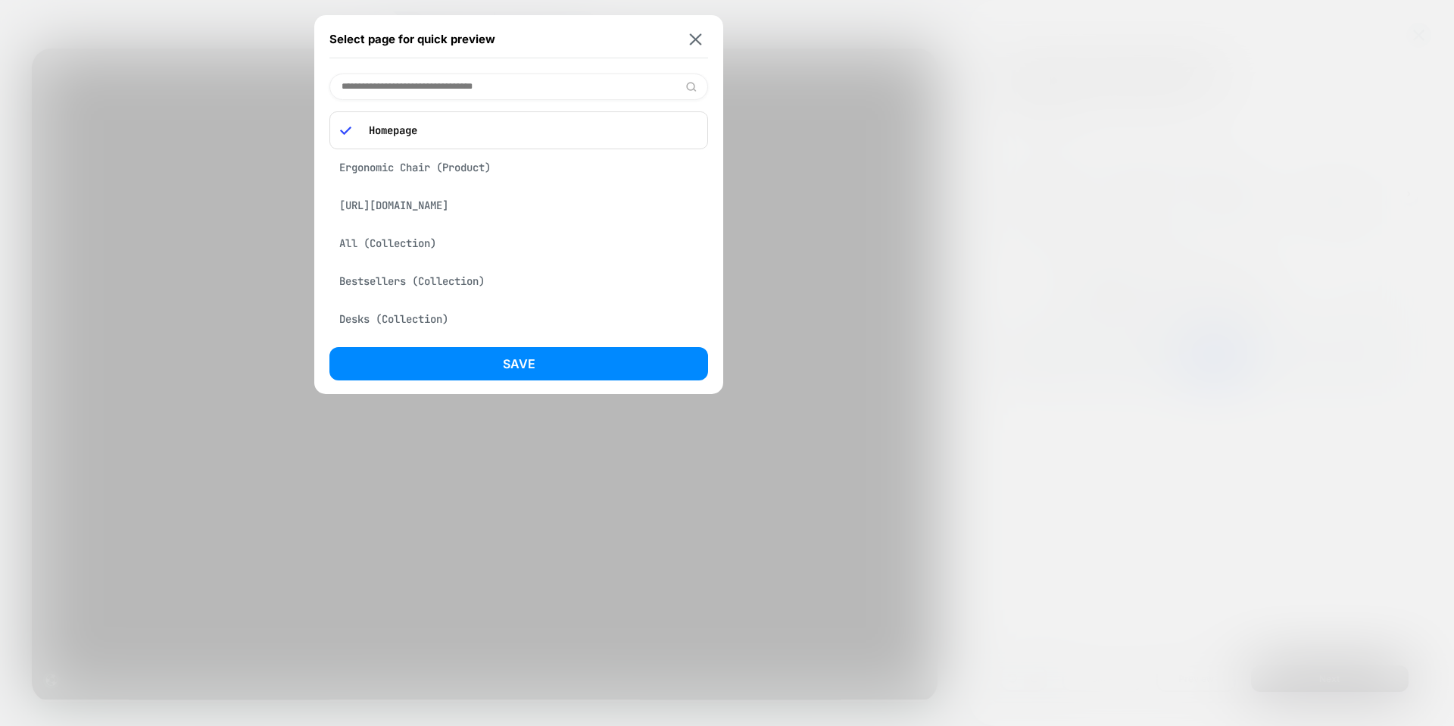
click at [459, 169] on div "Ergonomic Chair (Product)" at bounding box center [518, 167] width 379 height 29
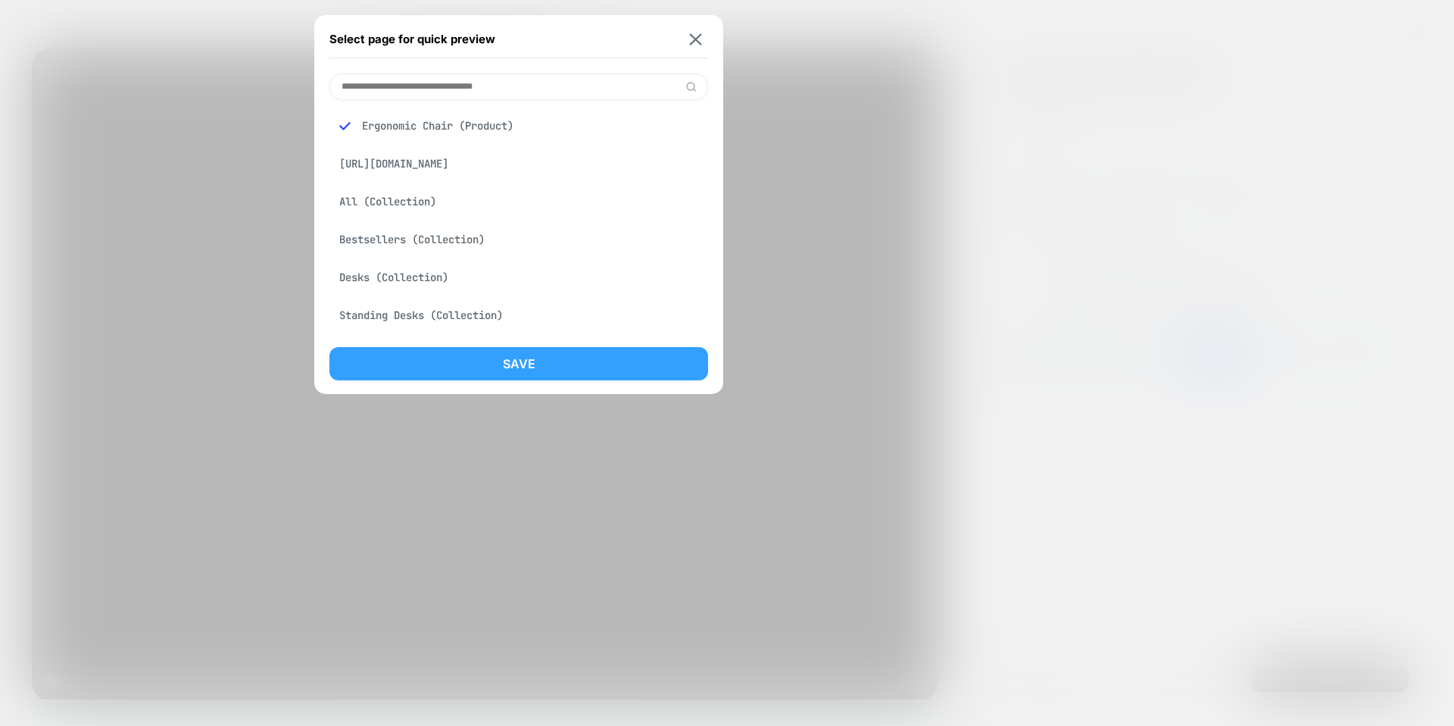
click at [592, 356] on button "Save" at bounding box center [518, 363] width 379 height 33
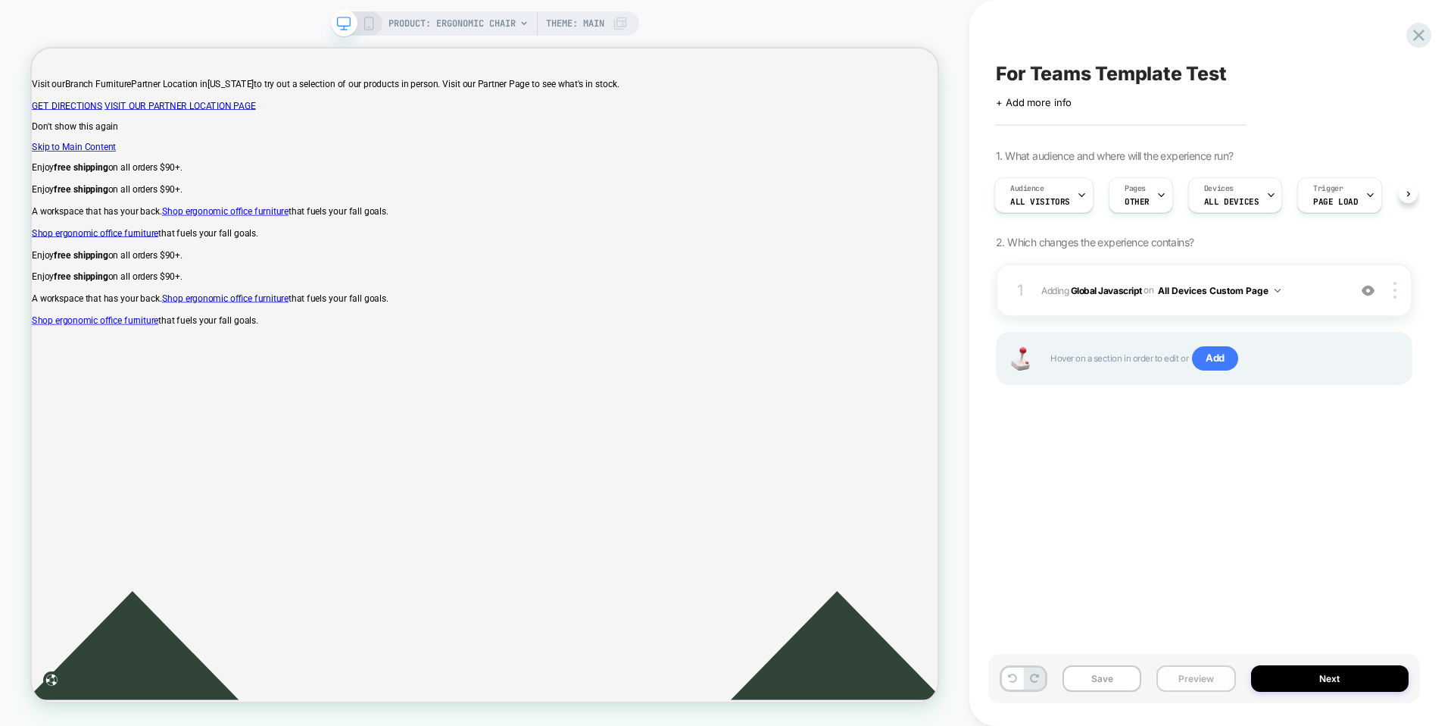
click at [1189, 673] on button "Preview" at bounding box center [1196, 678] width 79 height 27
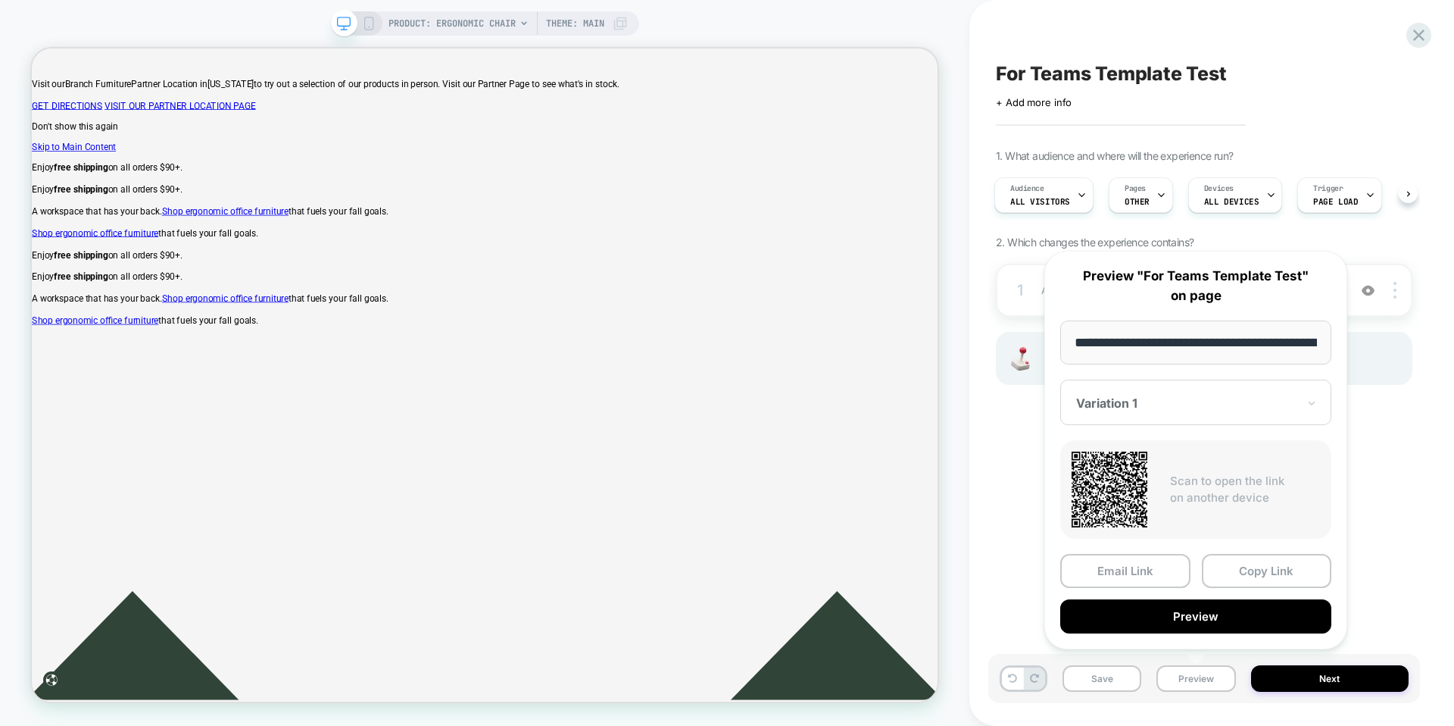
scroll to position [0, 236]
click at [1252, 568] on button "Copy Link" at bounding box center [1267, 571] width 130 height 34
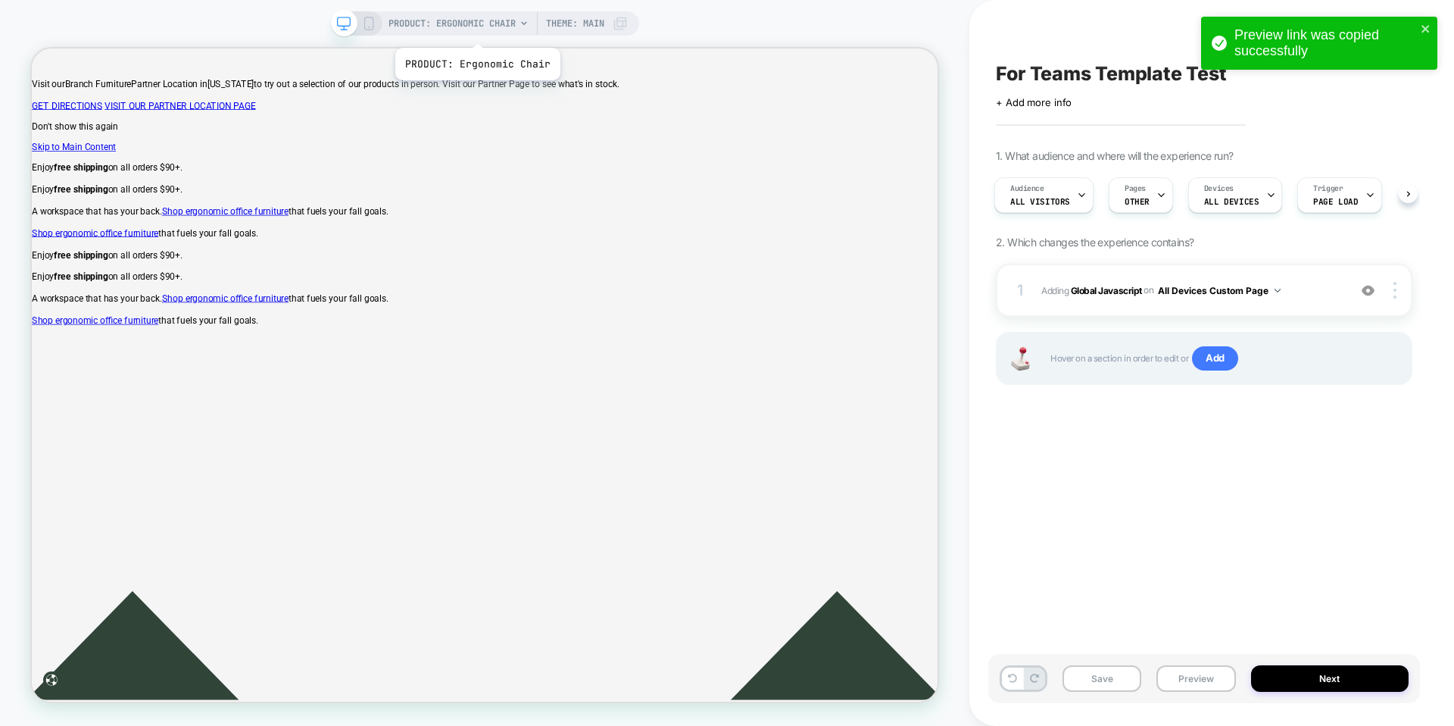
click at [476, 29] on span "PRODUCT: Ergonomic Chair" at bounding box center [452, 23] width 127 height 24
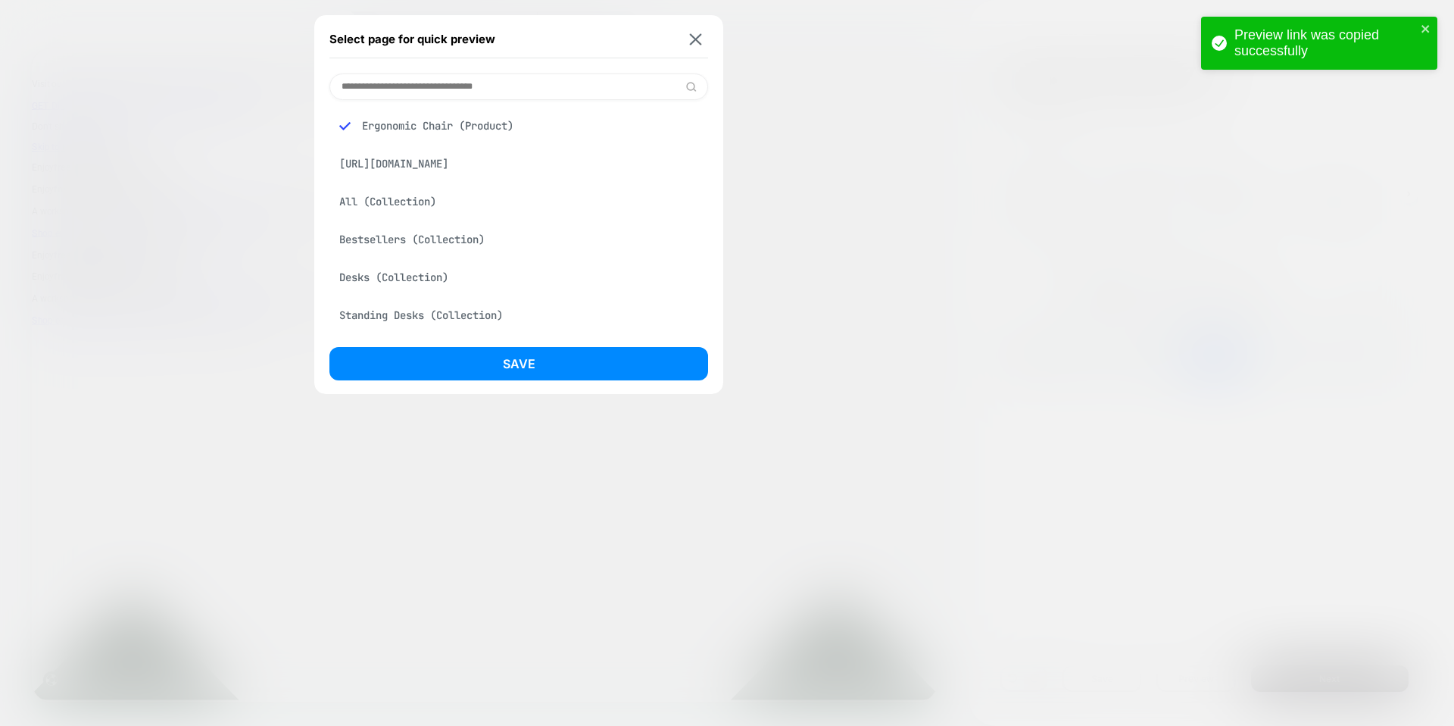
click at [532, 92] on input at bounding box center [518, 86] width 379 height 27
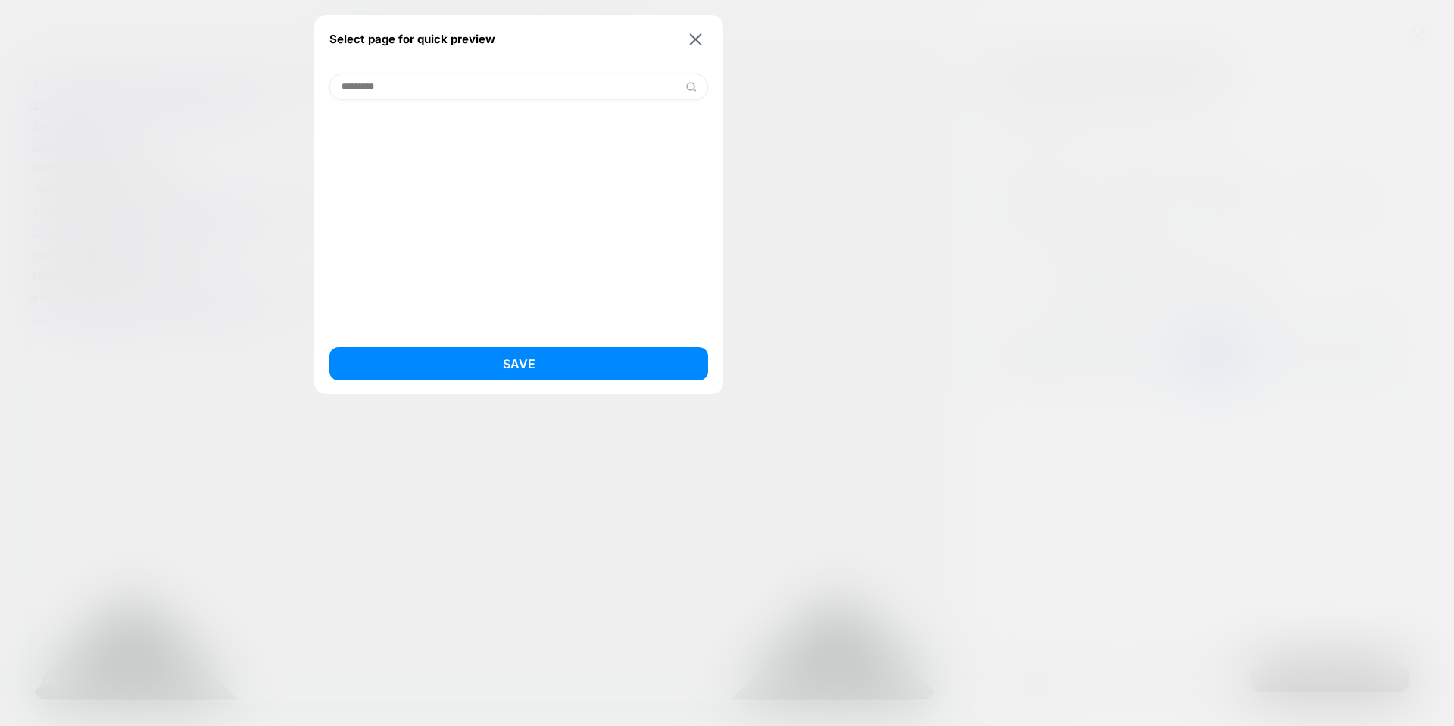
type input "*********"
click at [697, 39] on img at bounding box center [696, 38] width 12 height 11
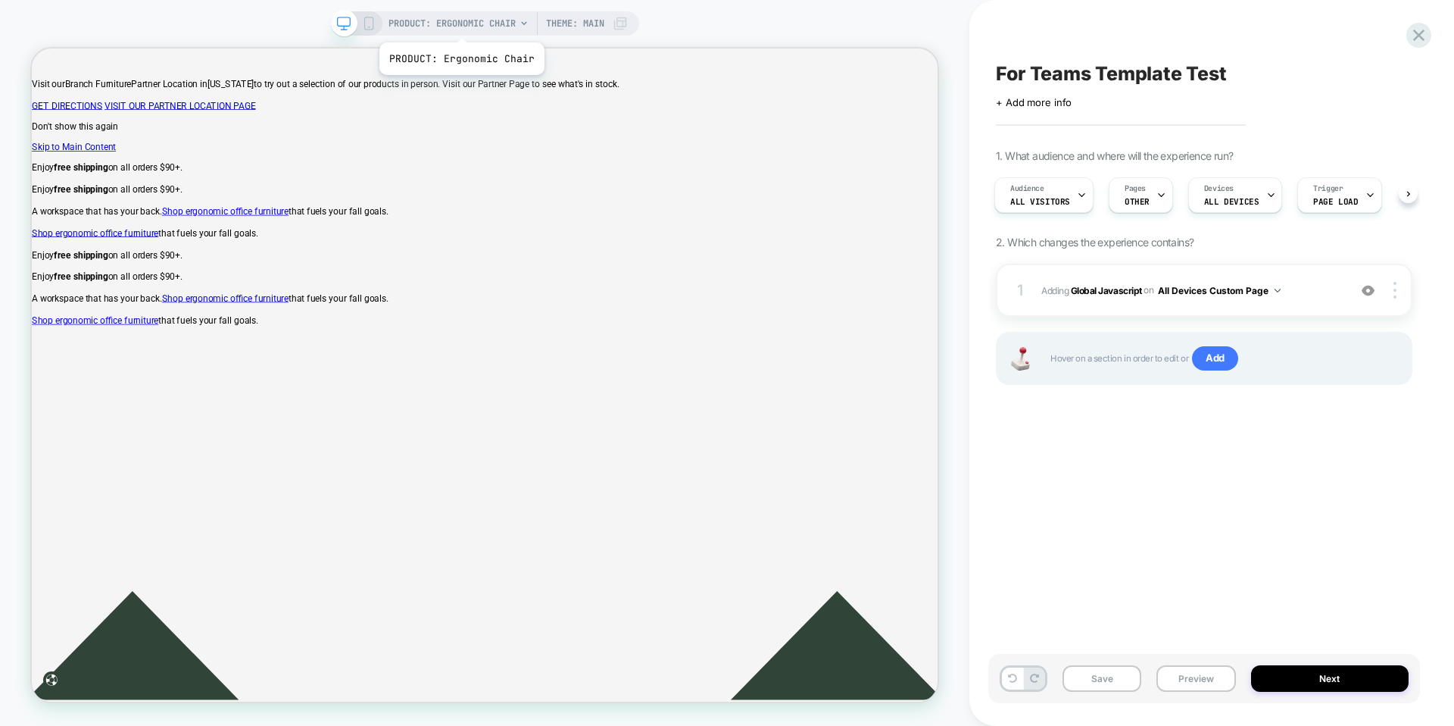
click at [460, 23] on span "PRODUCT: Ergonomic Chair" at bounding box center [452, 23] width 127 height 24
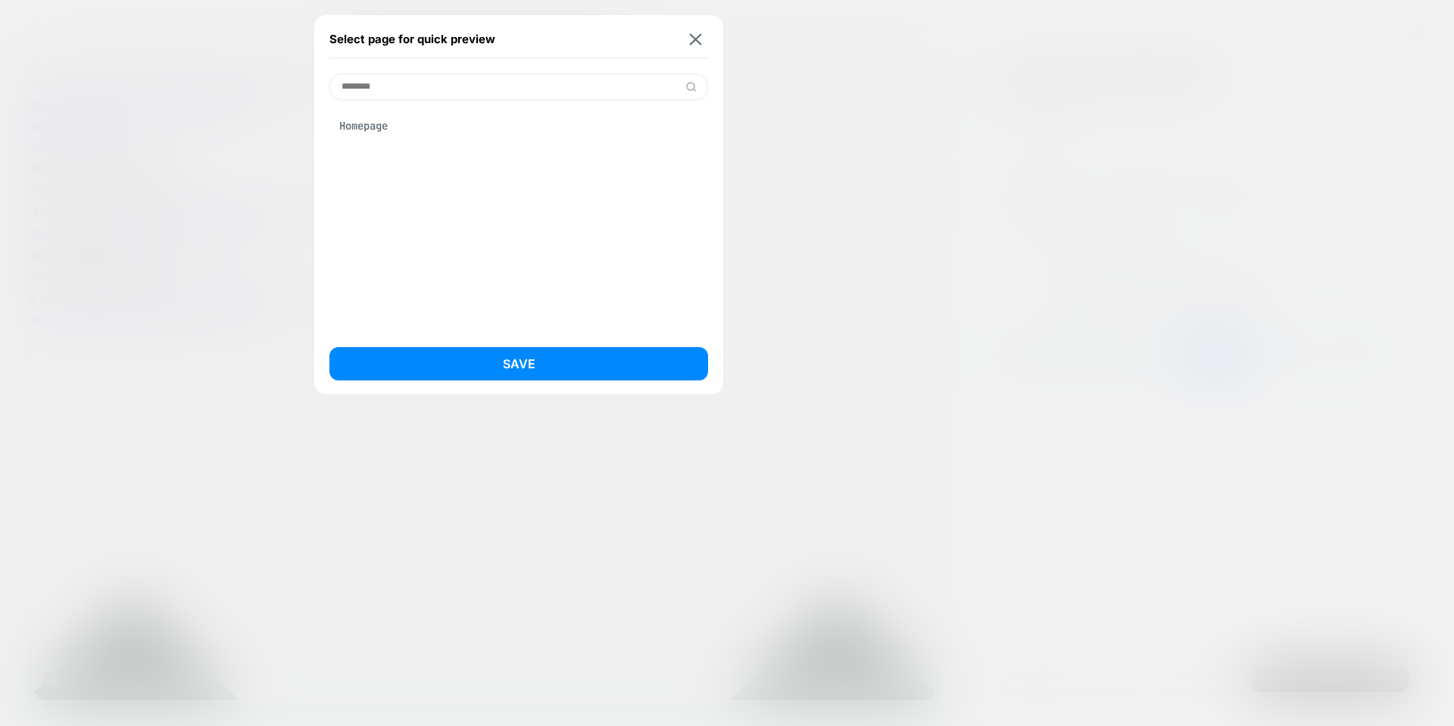
type input "********"
click at [401, 126] on div "Homepage" at bounding box center [518, 125] width 379 height 29
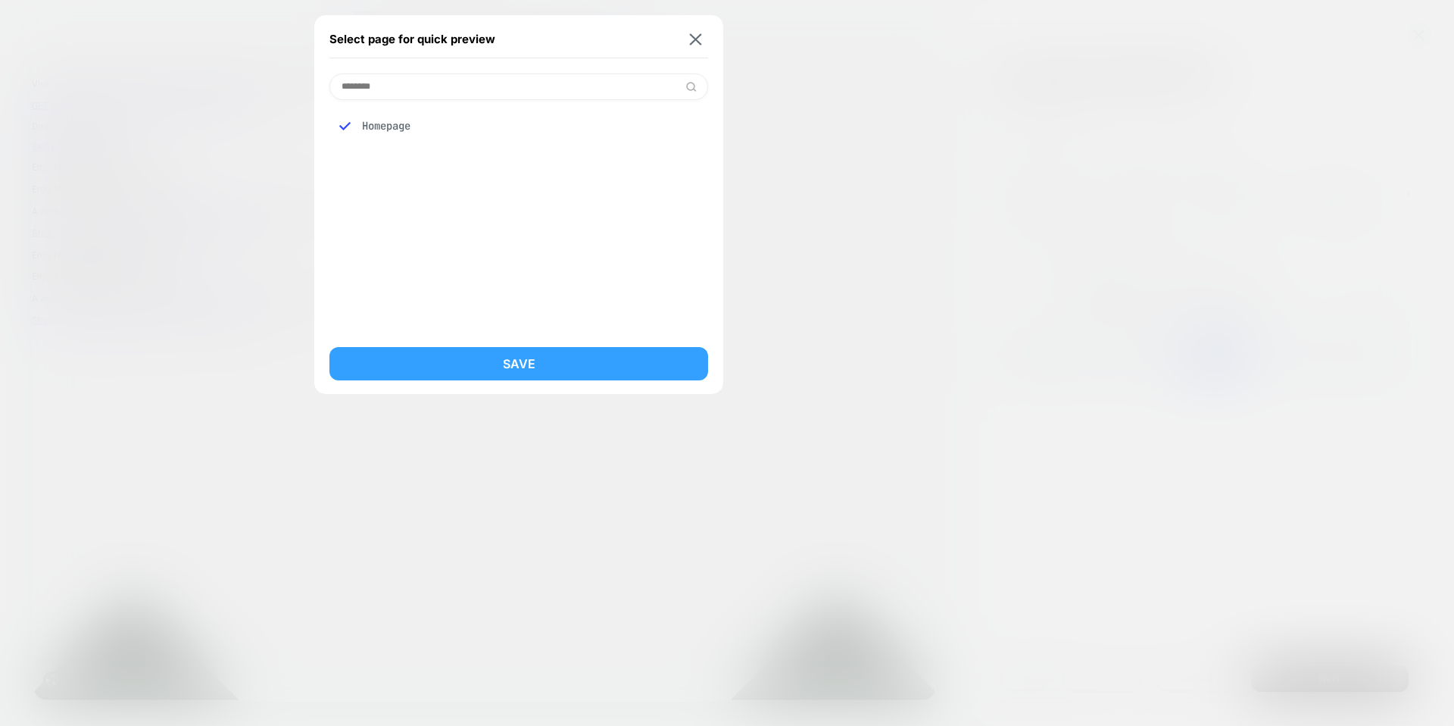
click at [487, 348] on button "Save" at bounding box center [518, 363] width 379 height 33
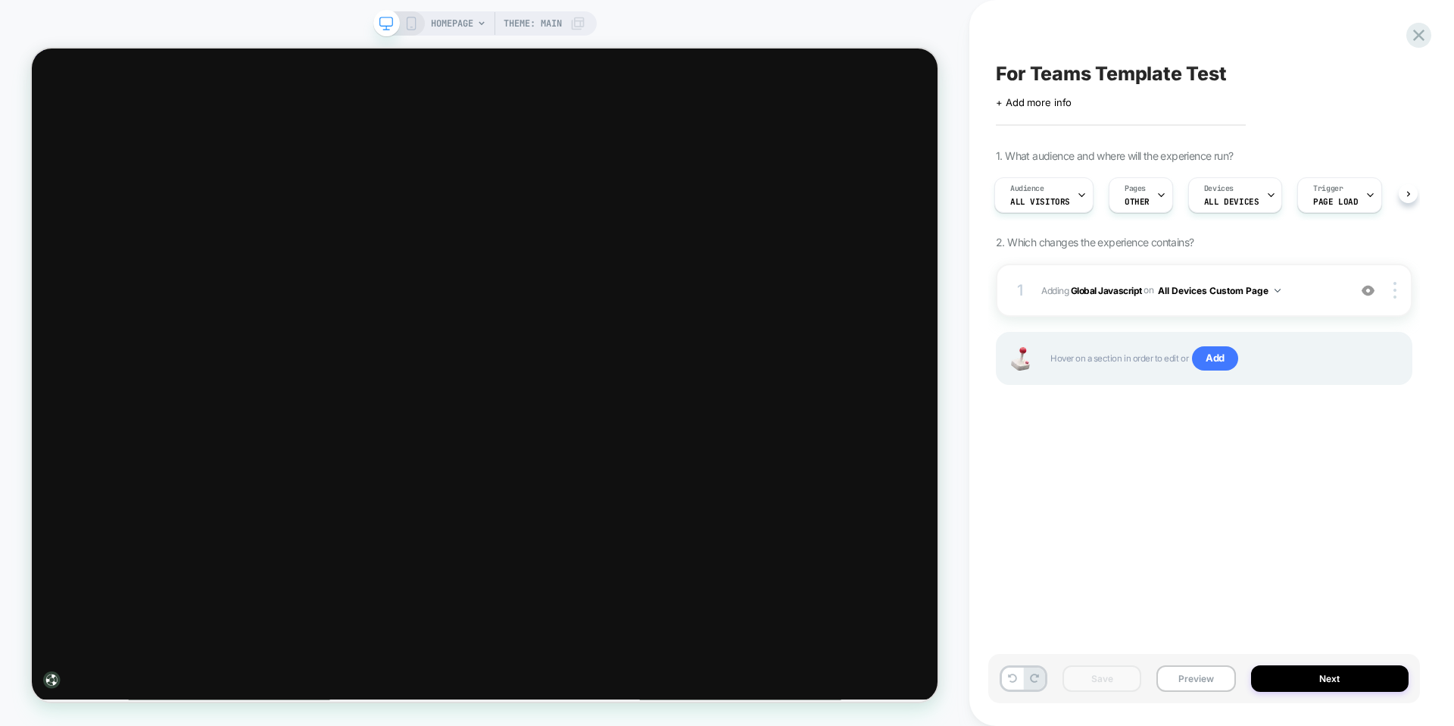
scroll to position [0, 2]
click at [481, 26] on icon at bounding box center [481, 23] width 9 height 9
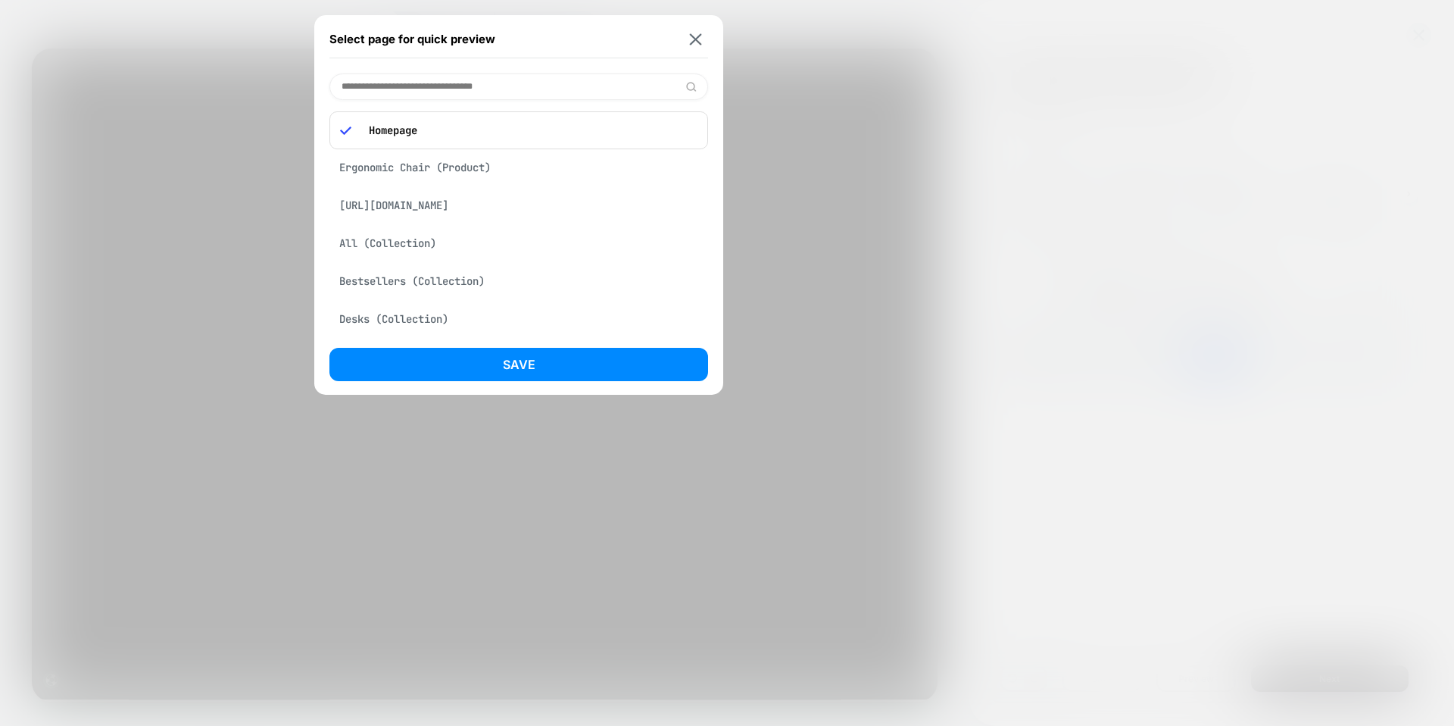
click at [459, 90] on input at bounding box center [518, 86] width 379 height 27
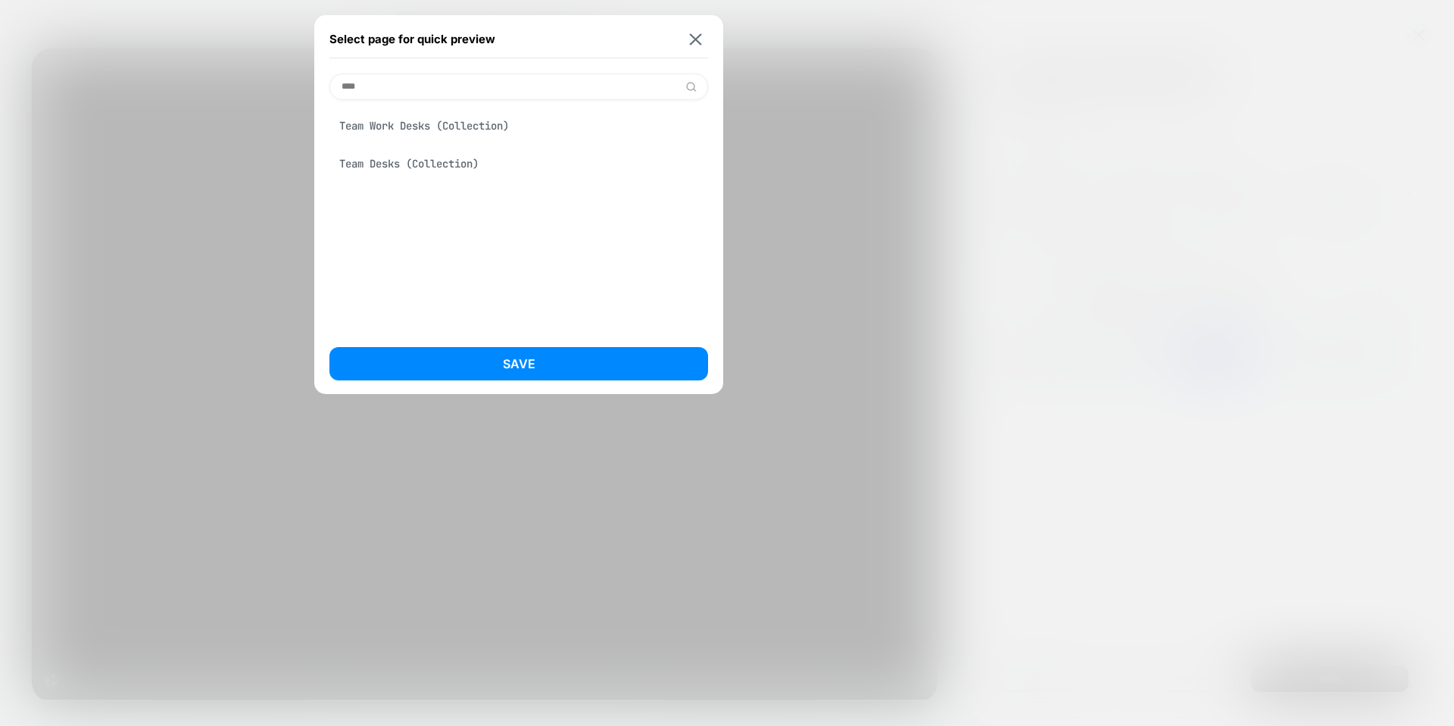
type input "****"
click at [694, 28] on div "Select page for quick preview" at bounding box center [518, 39] width 379 height 38
click at [699, 39] on img at bounding box center [696, 38] width 12 height 11
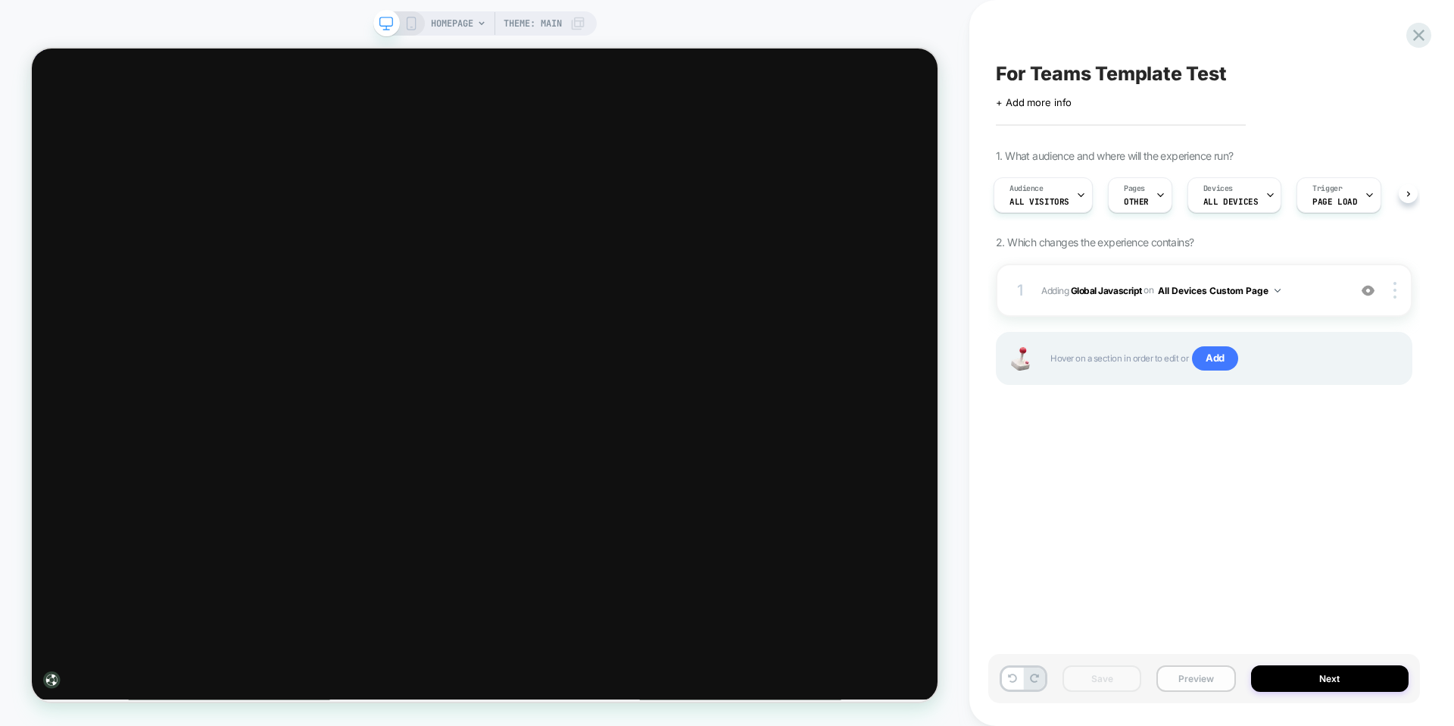
click at [1175, 677] on button "Preview" at bounding box center [1196, 678] width 79 height 27
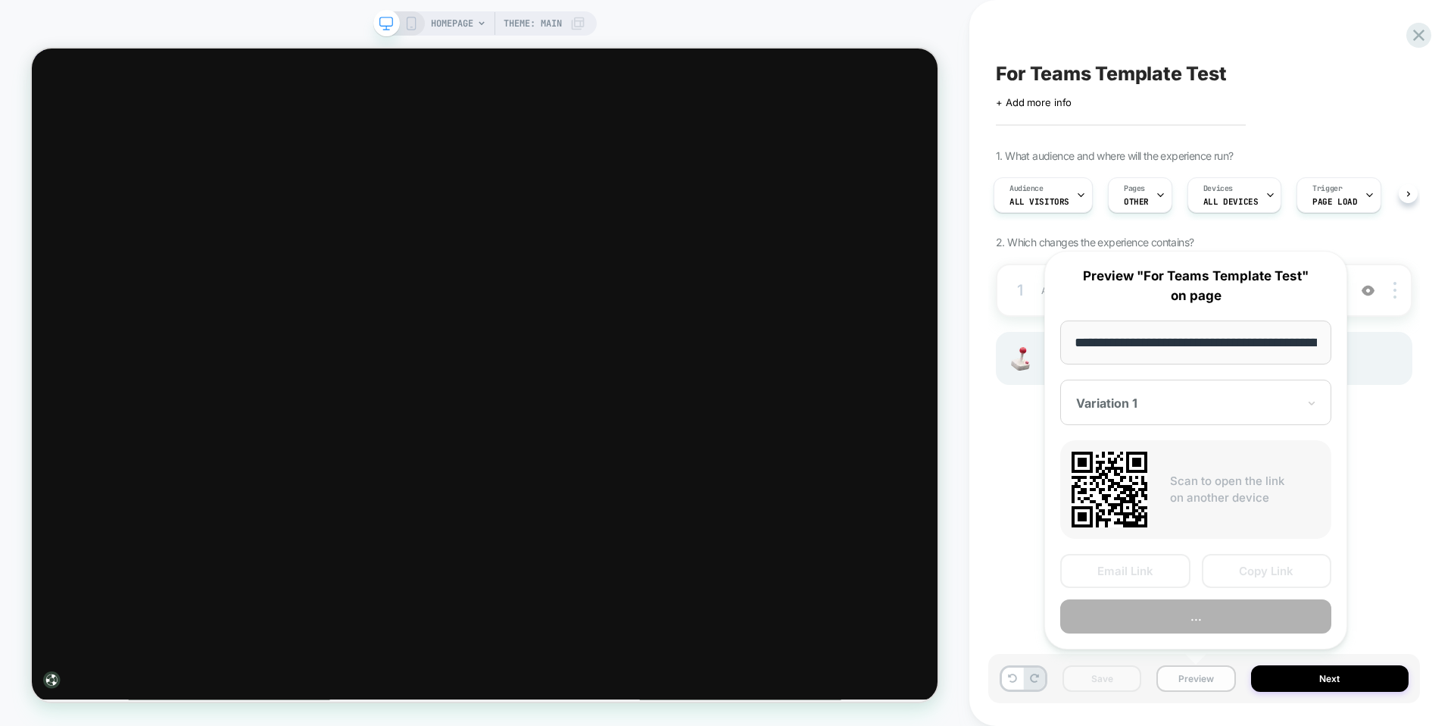
scroll to position [0, 83]
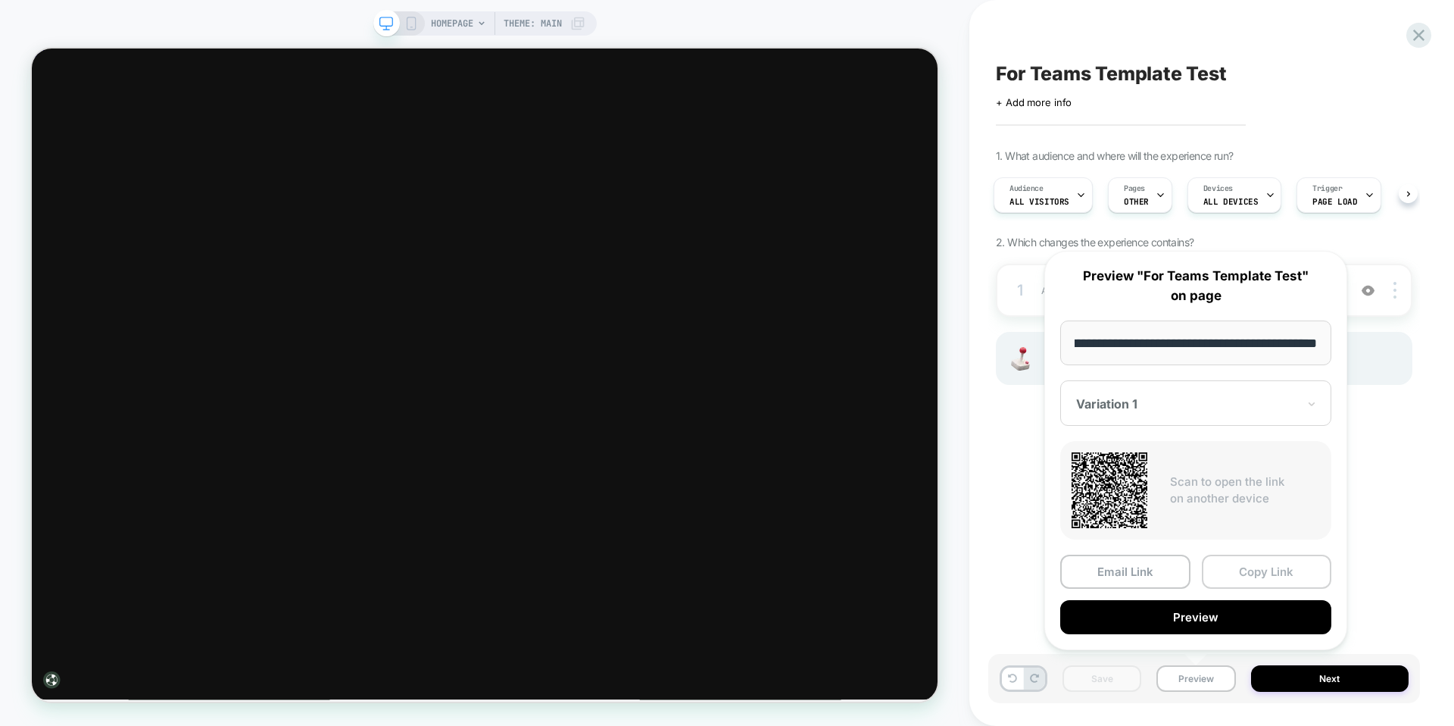
click at [1262, 573] on button "Copy Link" at bounding box center [1267, 571] width 130 height 34
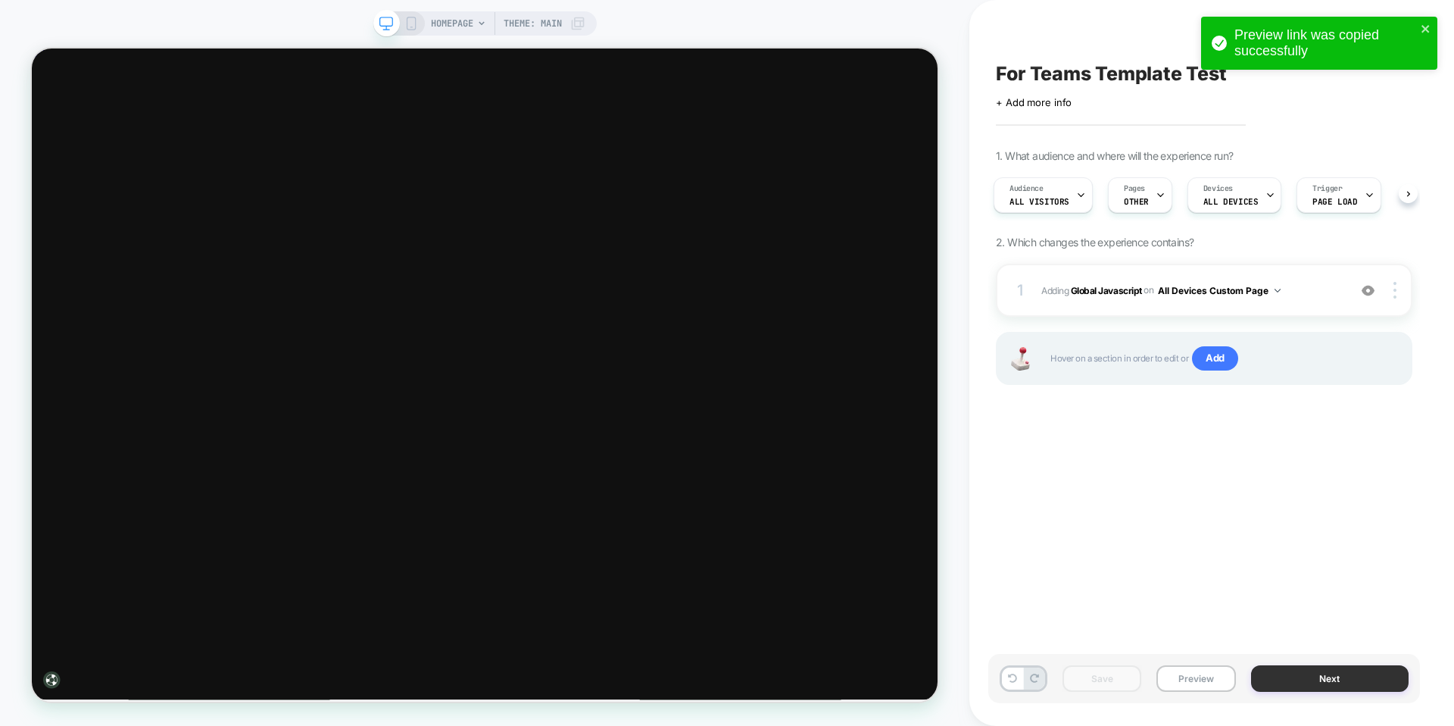
click at [1327, 676] on button "Next" at bounding box center [1330, 678] width 158 height 27
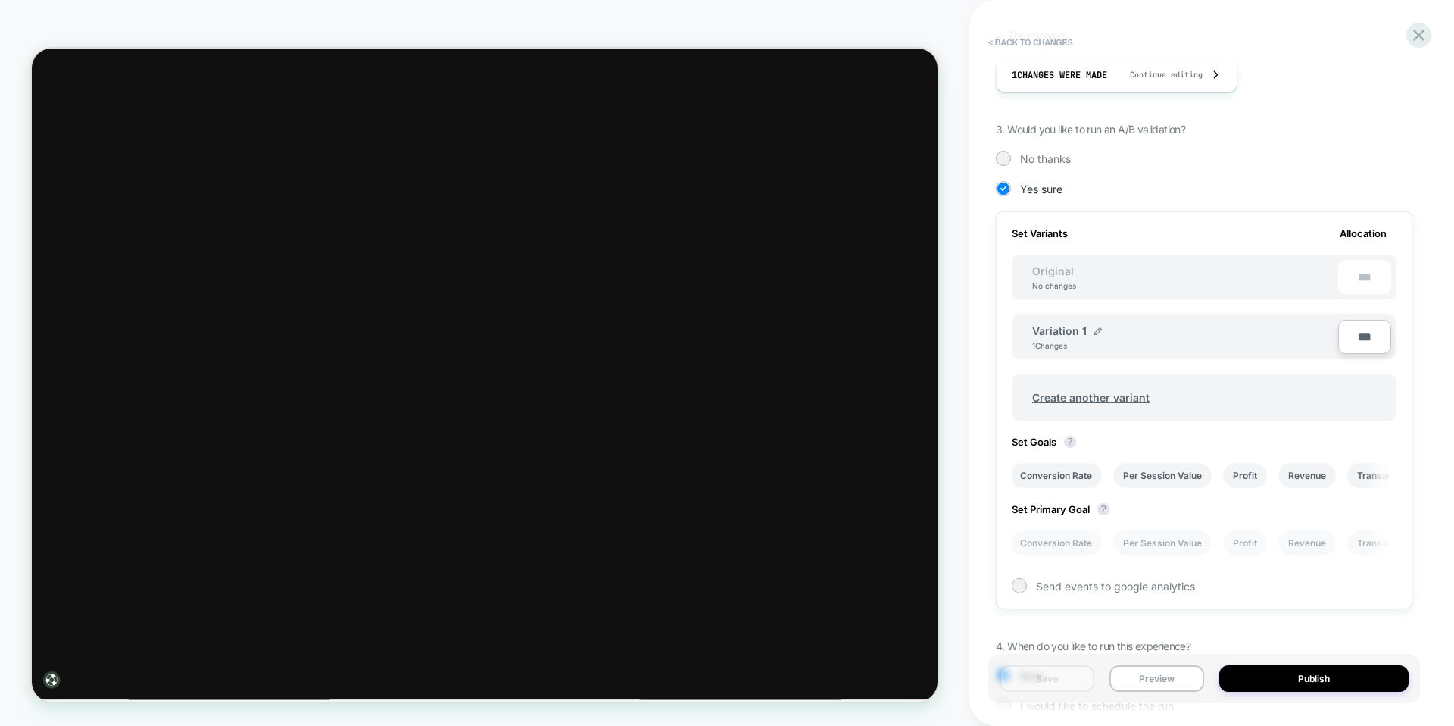
scroll to position [98, 0]
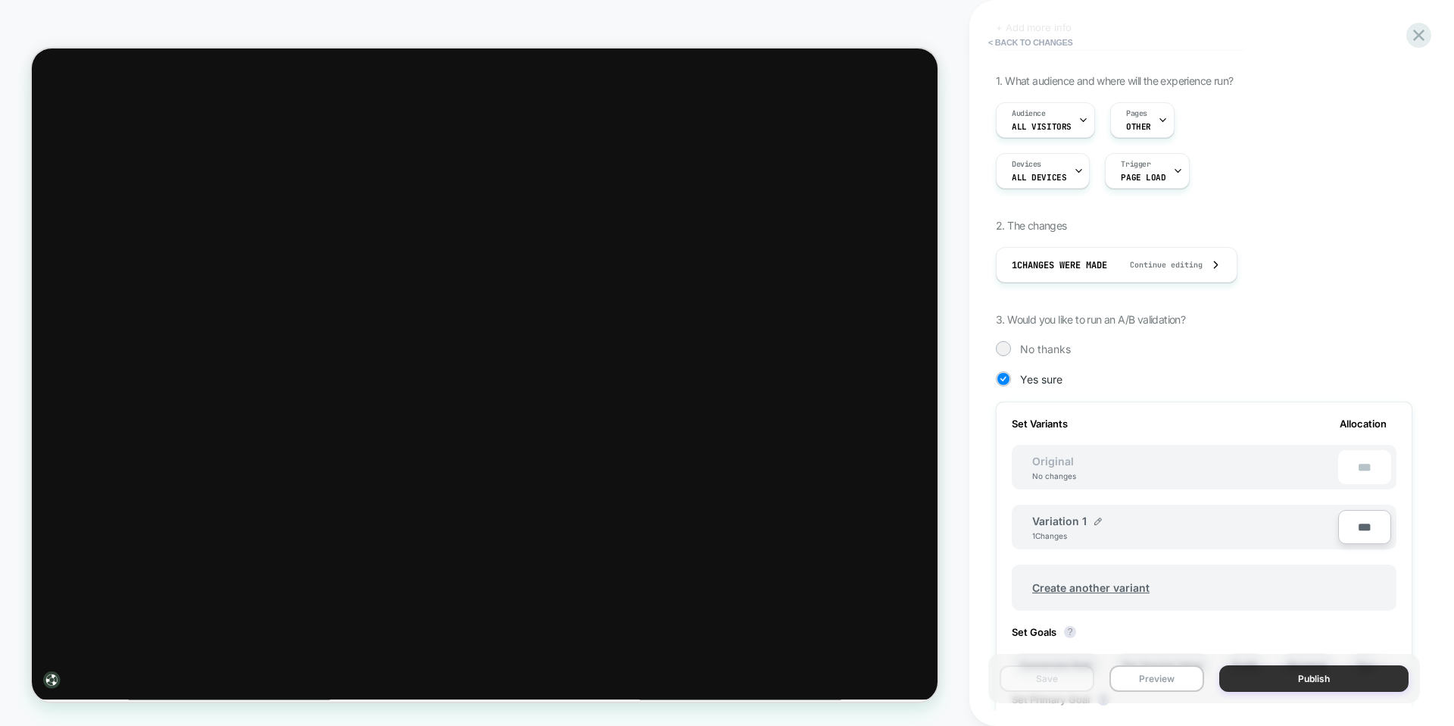
click at [1299, 680] on button "Publish" at bounding box center [1313, 678] width 189 height 27
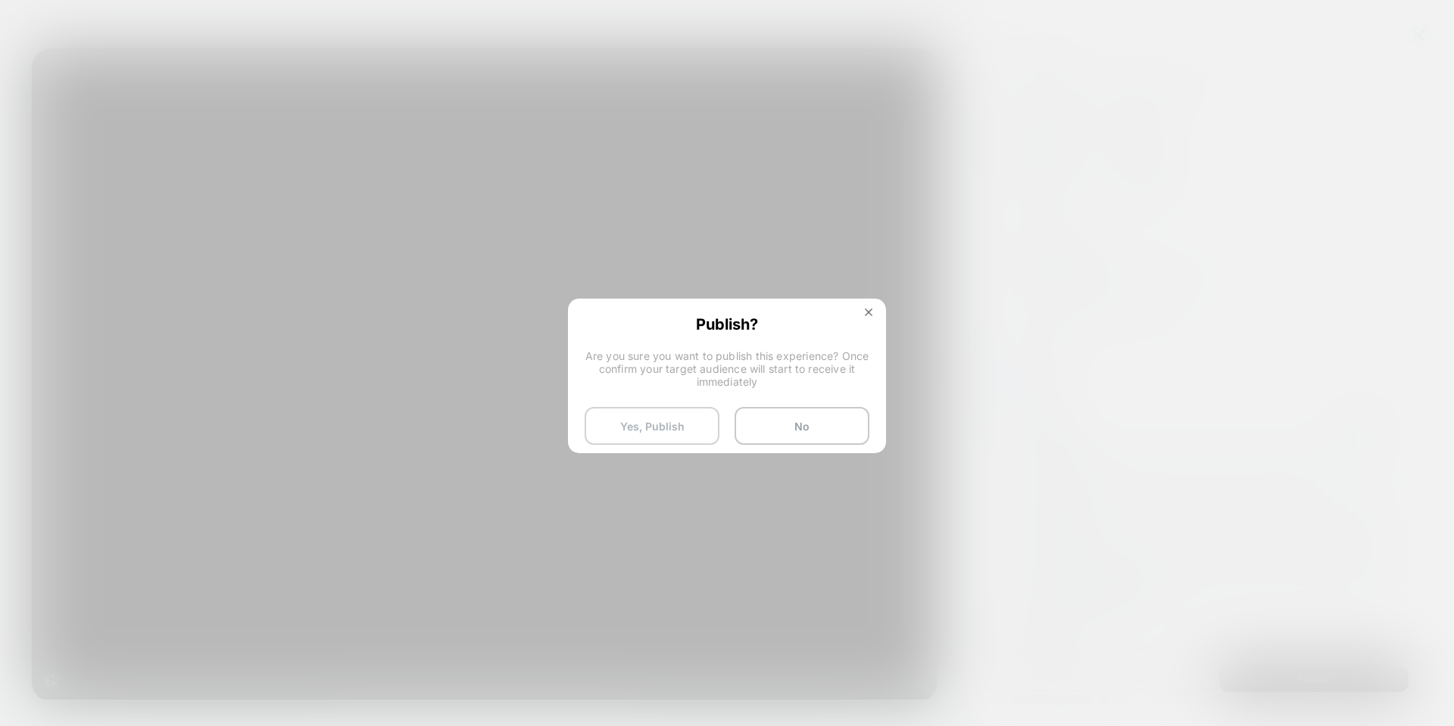
click at [673, 430] on button "Yes, Publish" at bounding box center [652, 426] width 135 height 38
